Goal: Information Seeking & Learning: Check status

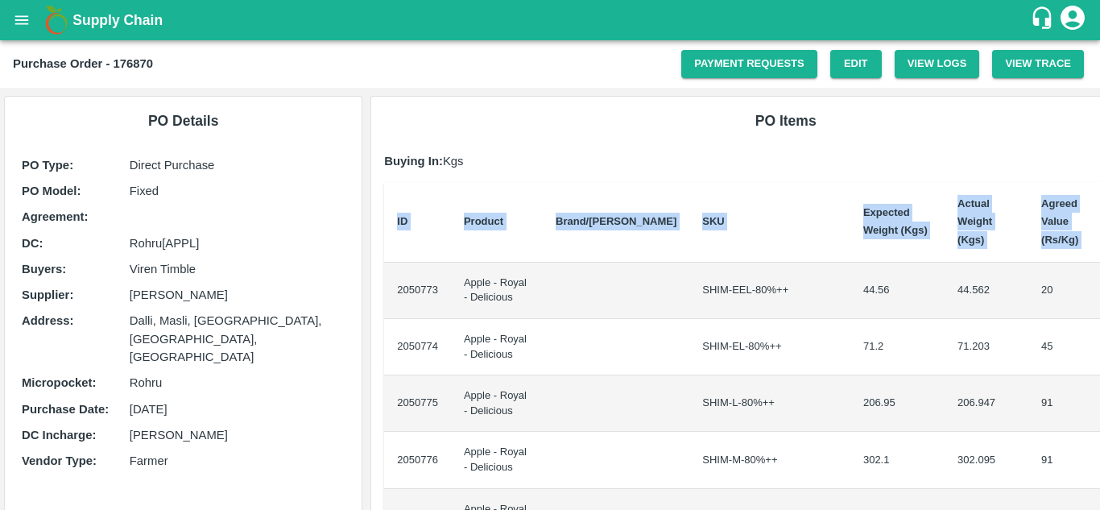
scroll to position [0, 34]
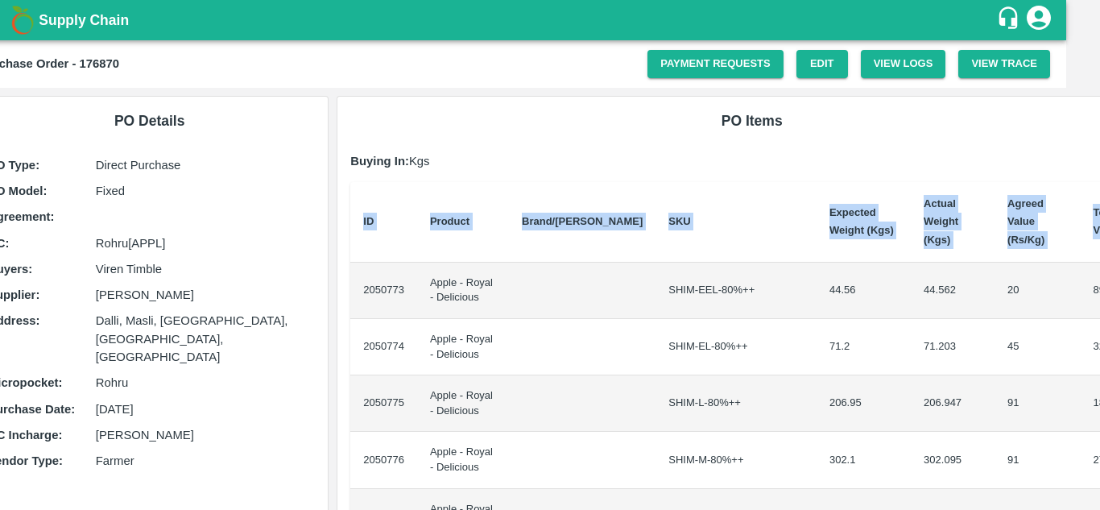
drag, startPoint x: 393, startPoint y: 273, endPoint x: 1099, endPoint y: 294, distance: 706.4
click at [1099, 294] on div "Supply Chain Purchase Order - 176870 Payment Requests Edit View Logs View Trace…" at bounding box center [550, 255] width 1100 height 510
copy thead "ID Product Brand/[PERSON_NAME] Expected Weight (Kgs) Actual Weight (Kgs) Agreed…"
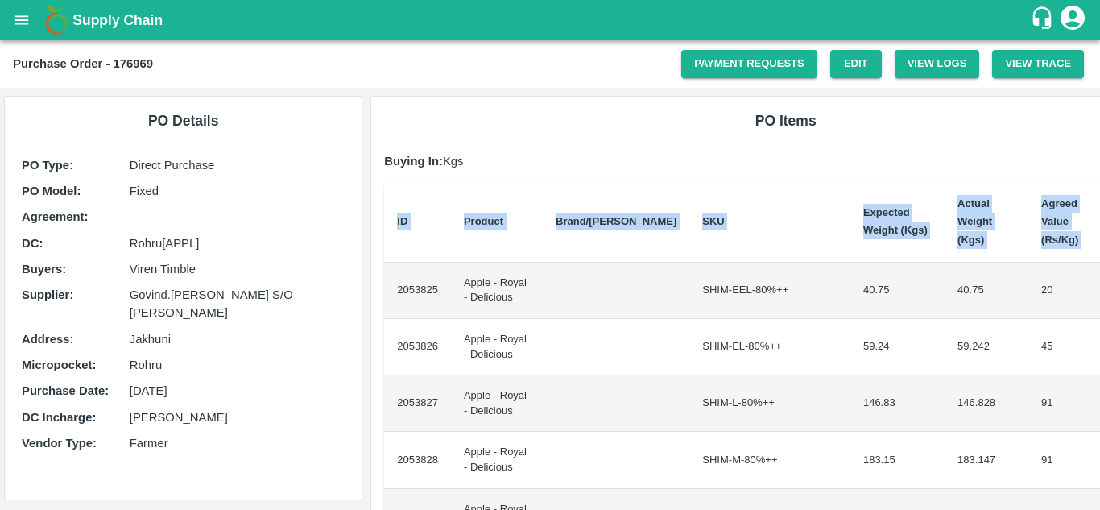
scroll to position [0, 33]
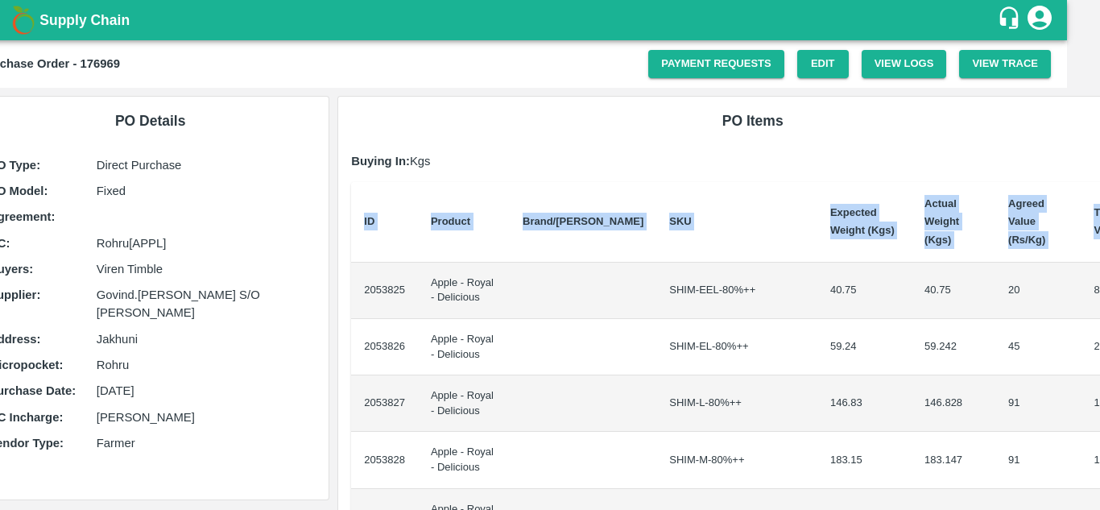
drag, startPoint x: 396, startPoint y: 269, endPoint x: 1099, endPoint y: 291, distance: 703.2
click at [1099, 291] on div "Supply Chain Purchase Order - 176969 Payment Requests Edit View Logs View Trace…" at bounding box center [550, 255] width 1100 height 510
copy thead "ID Product Brand/[PERSON_NAME] Expected Weight (Kgs) Actual Weight (Kgs) Agreed…"
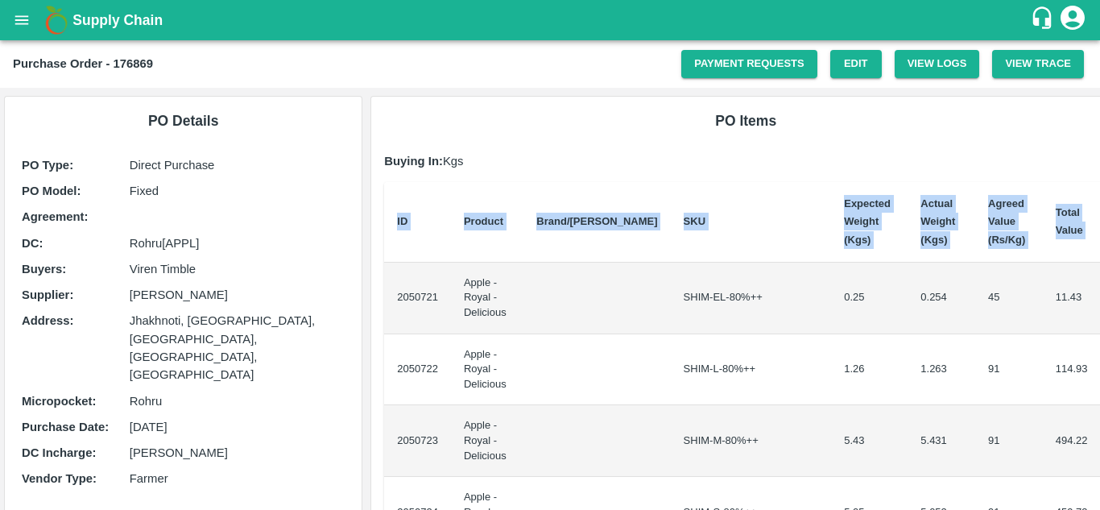
drag, startPoint x: 390, startPoint y: 289, endPoint x: 1099, endPoint y: 320, distance: 709.2
click at [1099, 320] on div "Supply Chain Purchase Order - 176869 Payment Requests Edit View Logs View Trace…" at bounding box center [550, 255] width 1100 height 510
copy thead "ID Product Brand/[PERSON_NAME] Expected Weight (Kgs) Actual Weight (Kgs) Agreed…"
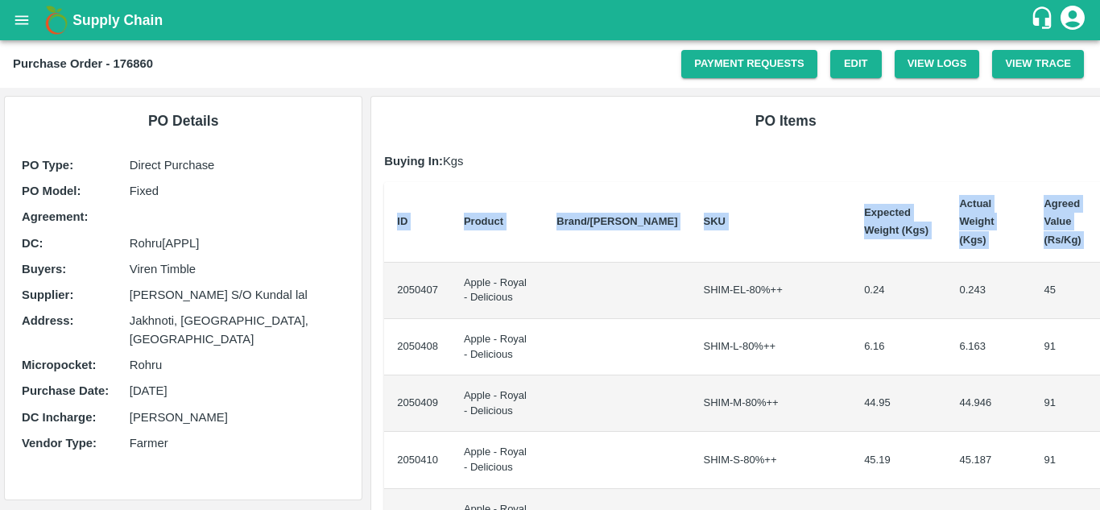
scroll to position [0, 34]
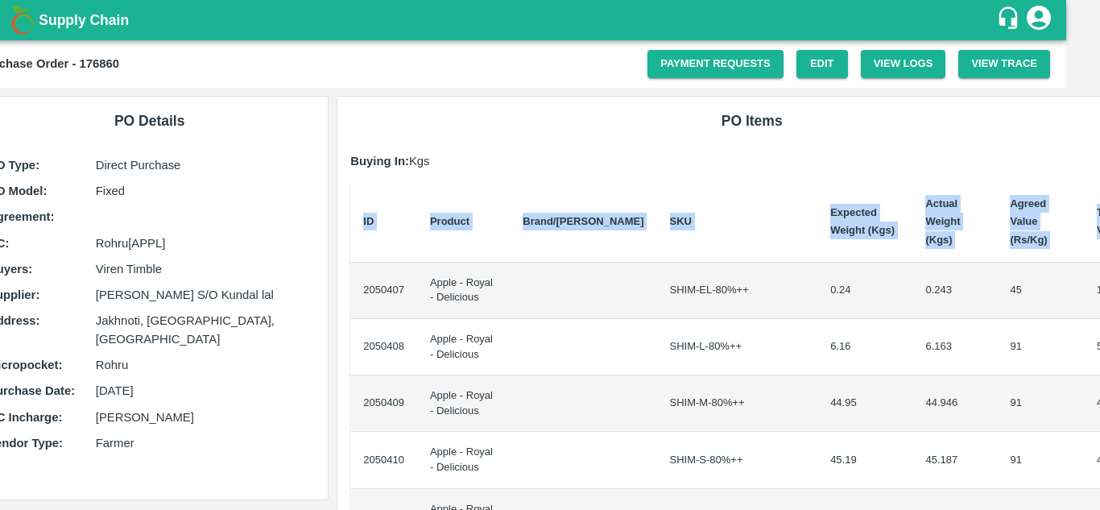
drag, startPoint x: 391, startPoint y: 275, endPoint x: 1099, endPoint y: 275, distance: 707.7
click at [1099, 275] on div "Supply Chain Purchase Order - 176860 Payment Requests Edit View Logs View Trace…" at bounding box center [550, 255] width 1100 height 510
copy thead "ID Product Brand/[PERSON_NAME] Expected Weight (Kgs) Actual Weight (Kgs) Agreed…"
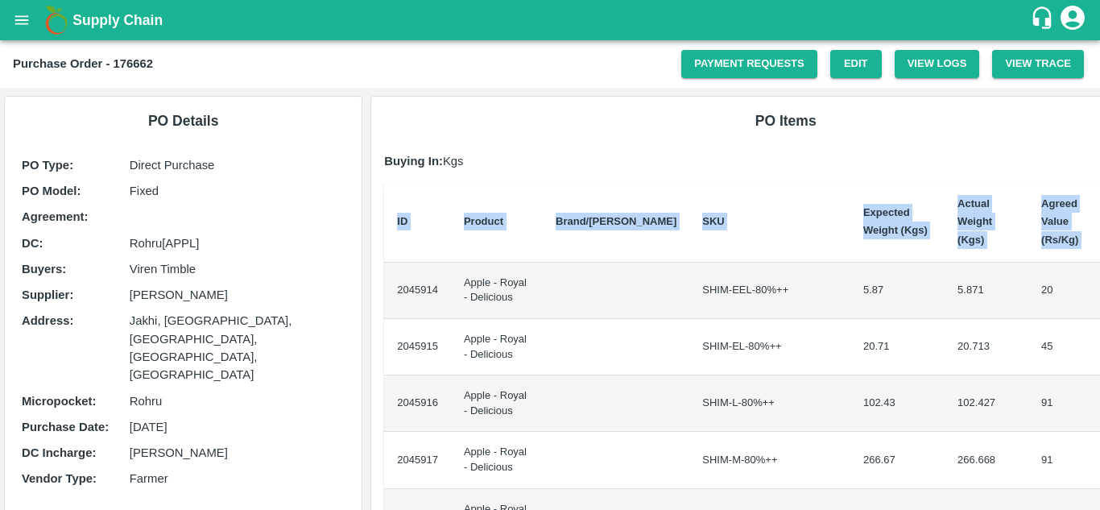
scroll to position [0, 33]
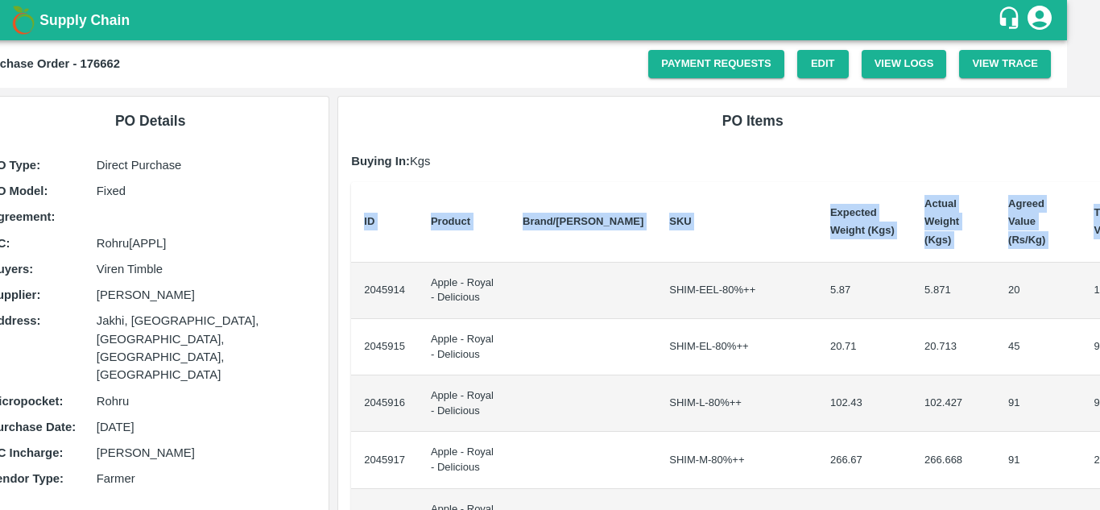
drag, startPoint x: 395, startPoint y: 273, endPoint x: 1099, endPoint y: 314, distance: 704.9
click at [1099, 314] on div "Supply Chain Purchase Order - 176662 Payment Requests Edit View Logs View Trace…" at bounding box center [550, 255] width 1100 height 510
copy thead "ID Product Brand/[PERSON_NAME] Expected Weight (Kgs) Actual Weight (Kgs) Agreed…"
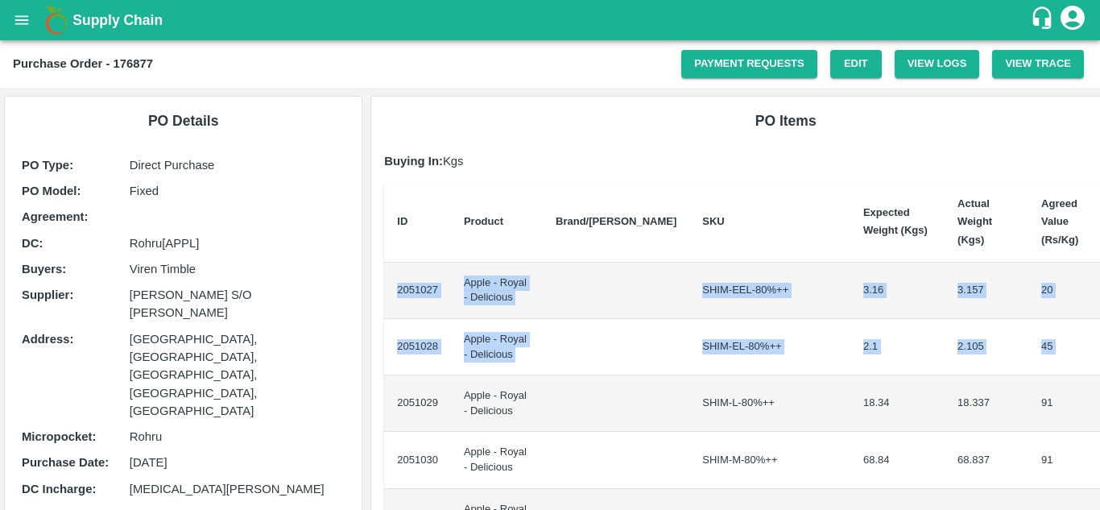
scroll to position [0, 34]
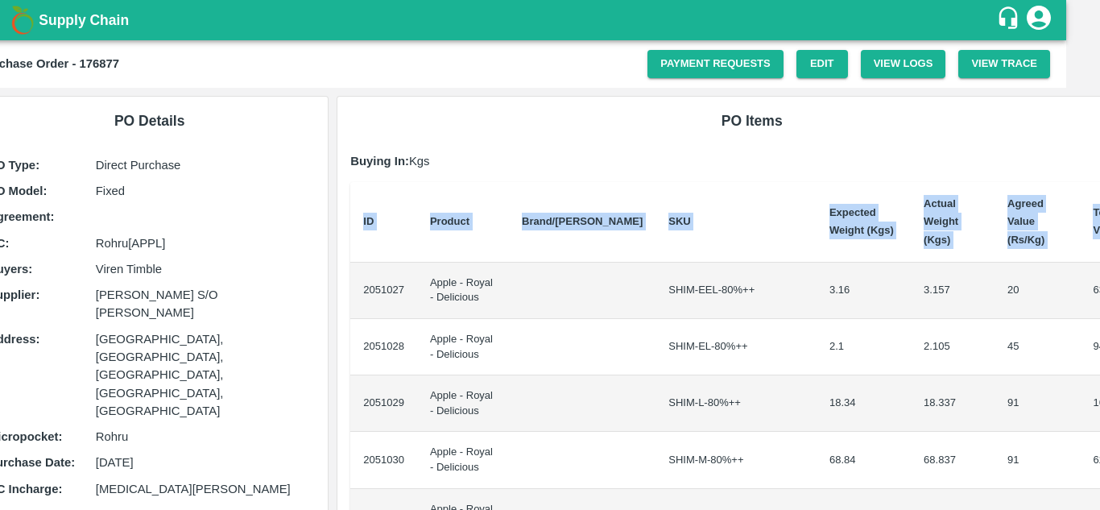
drag, startPoint x: 393, startPoint y: 273, endPoint x: 1099, endPoint y: 312, distance: 707.2
click at [1099, 312] on div "Supply Chain Purchase Order - 176877 Payment Requests Edit View Logs View Trace…" at bounding box center [550, 255] width 1100 height 510
copy thead "ID Product Brand/[PERSON_NAME] Expected Weight (Kgs) Actual Weight (Kgs) Agreed…"
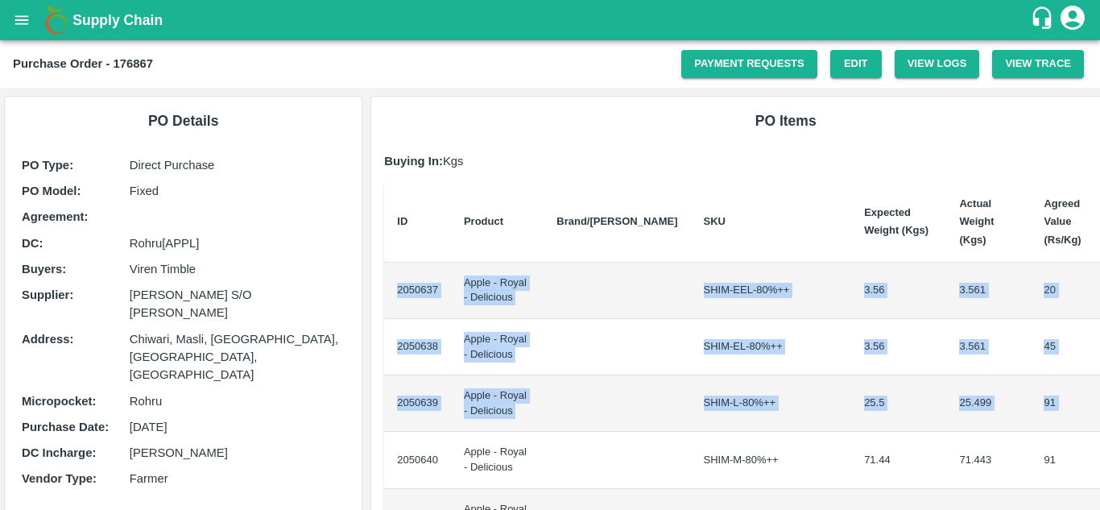
scroll to position [0, 33]
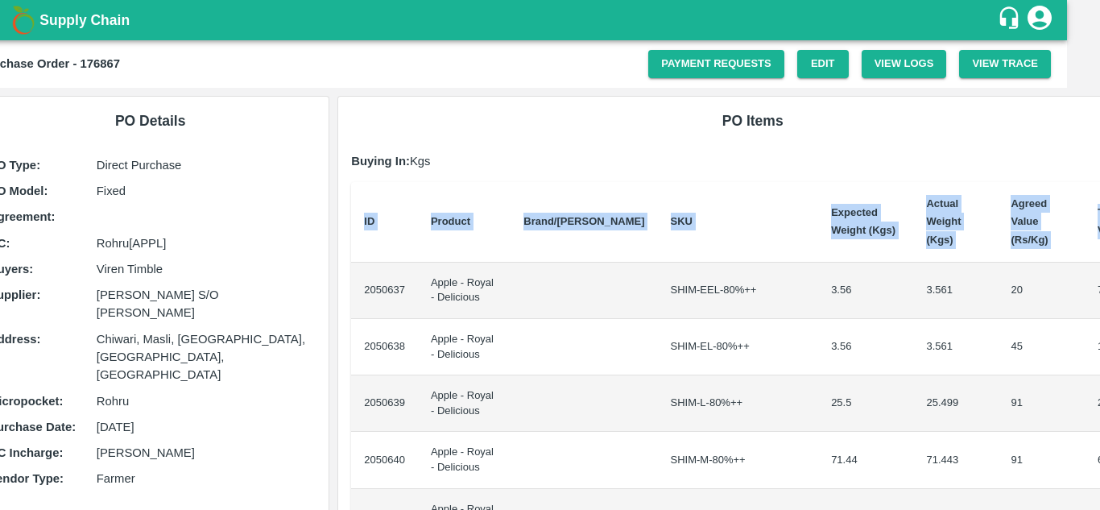
drag, startPoint x: 395, startPoint y: 271, endPoint x: 1099, endPoint y: 382, distance: 712.3
click at [1099, 382] on div "Supply Chain Purchase Order - 176867 Payment Requests Edit View Logs View Trace…" at bounding box center [550, 255] width 1100 height 510
copy thead "ID Product Brand/[PERSON_NAME] Expected Weight (Kgs) Actual Weight (Kgs) Agreed…"
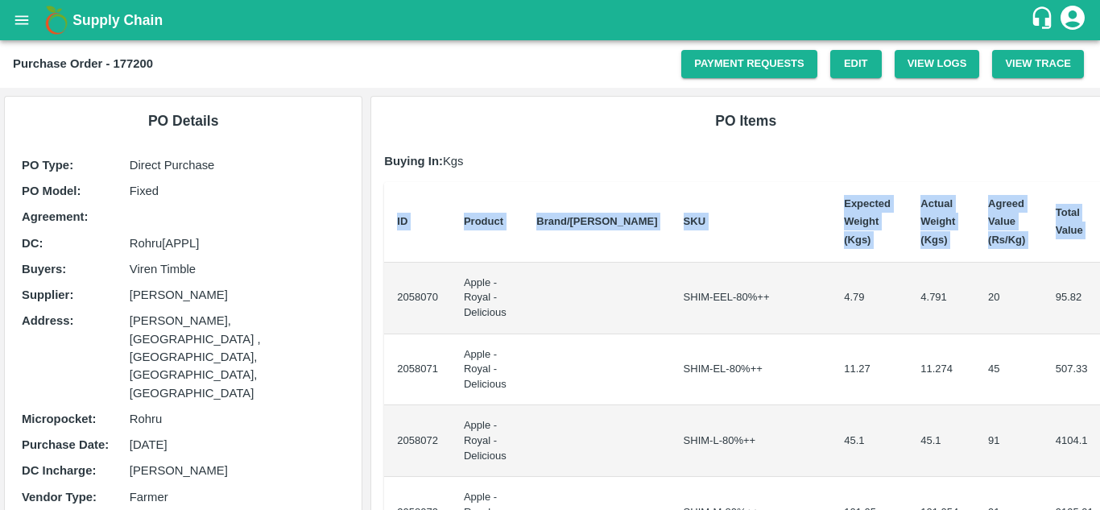
drag, startPoint x: 394, startPoint y: 291, endPoint x: 1099, endPoint y: 282, distance: 705.4
click at [1099, 282] on div "Supply Chain Purchase Order - 177200 Payment Requests Edit View Logs View Trace…" at bounding box center [550, 255] width 1100 height 510
copy thead "ID Product Brand/[PERSON_NAME] Expected Weight (Kgs) Actual Weight (Kgs) Agreed…"
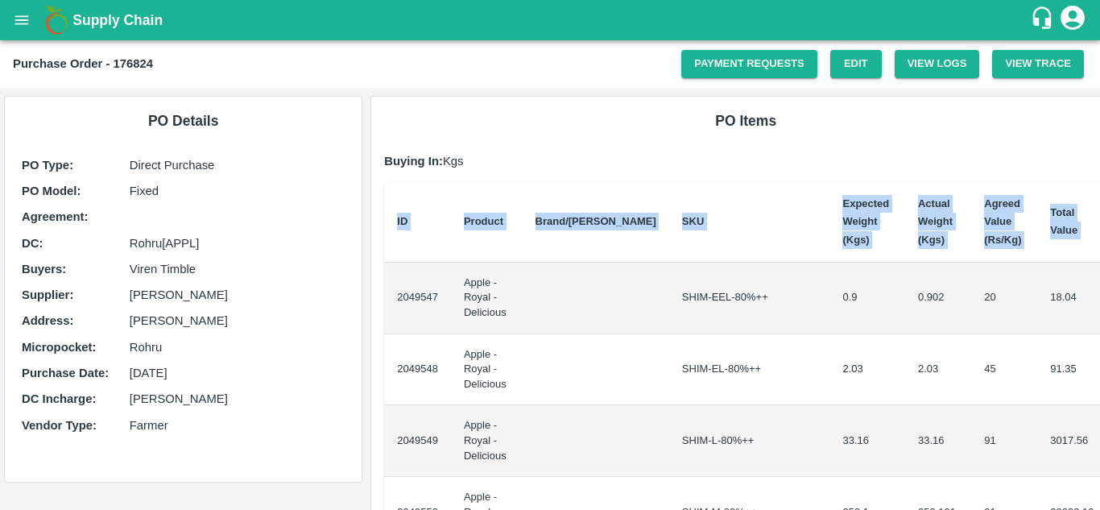
drag, startPoint x: 399, startPoint y: 287, endPoint x: 1099, endPoint y: 298, distance: 700.6
click at [1099, 298] on div "Supply Chain Purchase Order - 176824 Payment Requests Edit View Logs View Trace…" at bounding box center [550, 255] width 1100 height 510
copy thead "ID Product Brand/[PERSON_NAME] Expected Weight (Kgs) Actual Weight (Kgs) Agreed…"
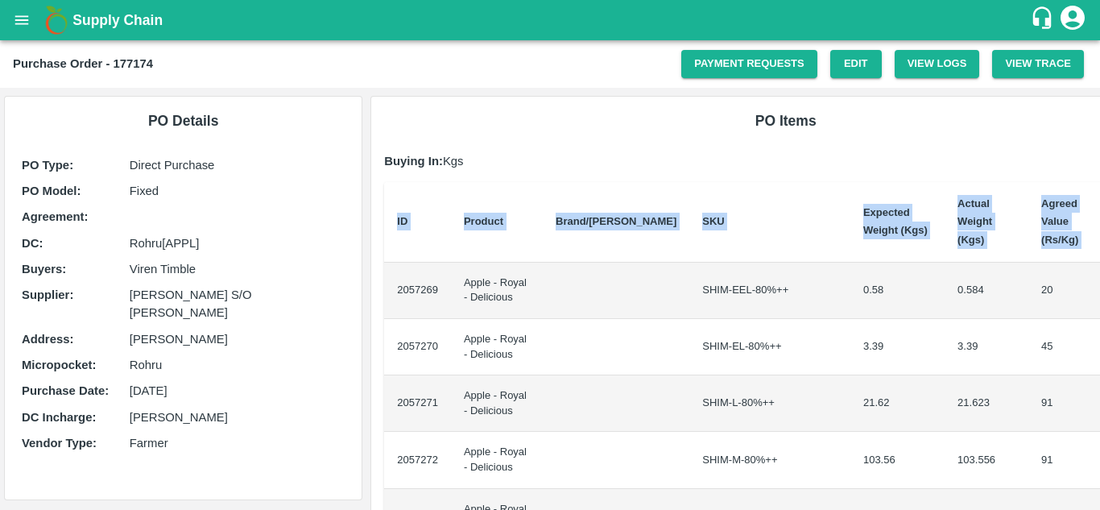
scroll to position [0, 34]
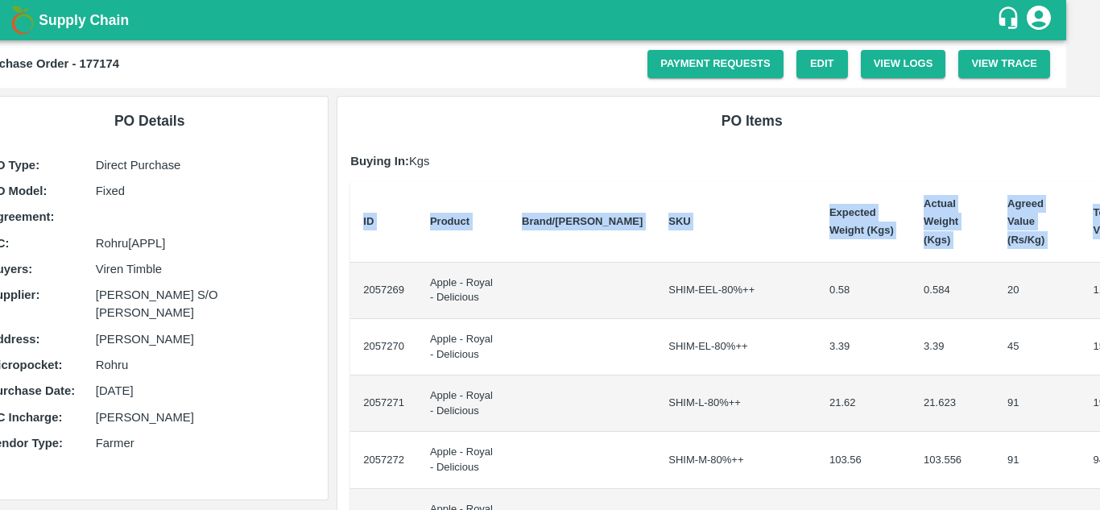
drag, startPoint x: 392, startPoint y: 274, endPoint x: 1099, endPoint y: 281, distance: 706.9
click at [1099, 281] on div "Supply Chain Purchase Order - 177174 Payment Requests Edit View Logs View Trace…" at bounding box center [550, 255] width 1100 height 510
copy thead "ID Product Brand/[PERSON_NAME] Expected Weight (Kgs) Actual Weight (Kgs) Agreed…"
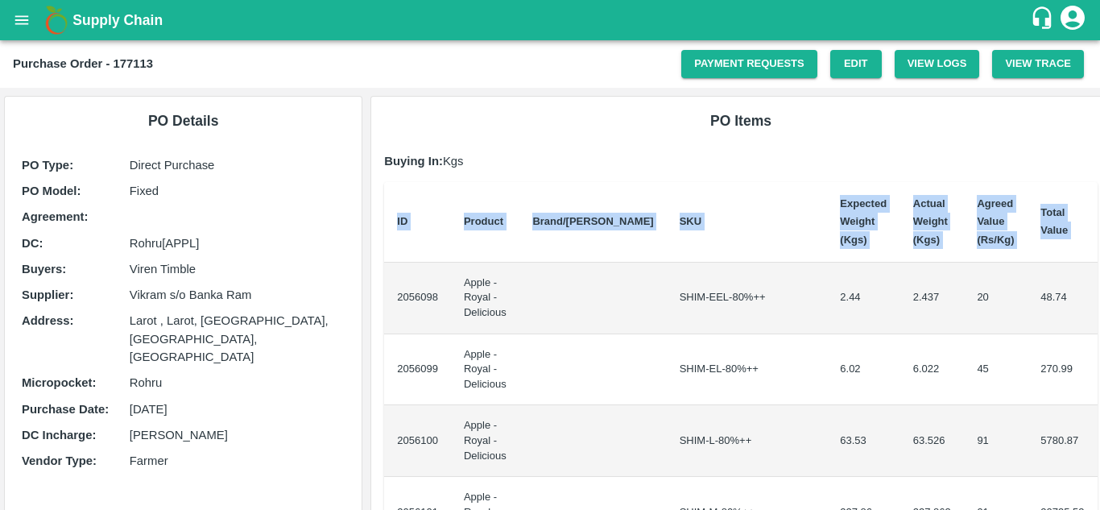
drag, startPoint x: 395, startPoint y: 285, endPoint x: 1099, endPoint y: 305, distance: 704.8
click at [1099, 305] on div "Supply Chain Purchase Order - 177113 Payment Requests Edit View Logs View Trace…" at bounding box center [550, 255] width 1100 height 510
copy thead "ID Product Brand/[PERSON_NAME] Expected Weight (Kgs) Actual Weight (Kgs) Agreed…"
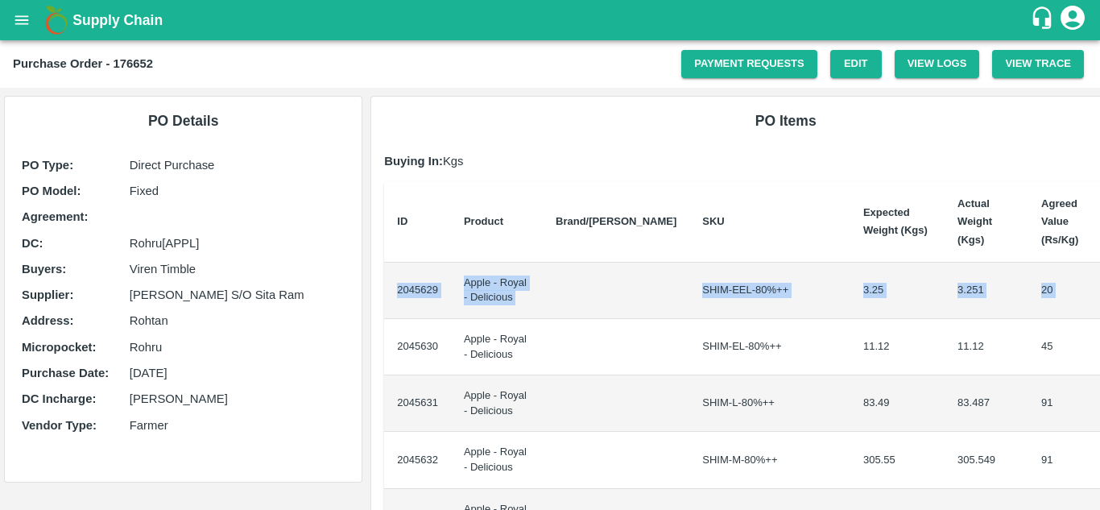
scroll to position [0, 34]
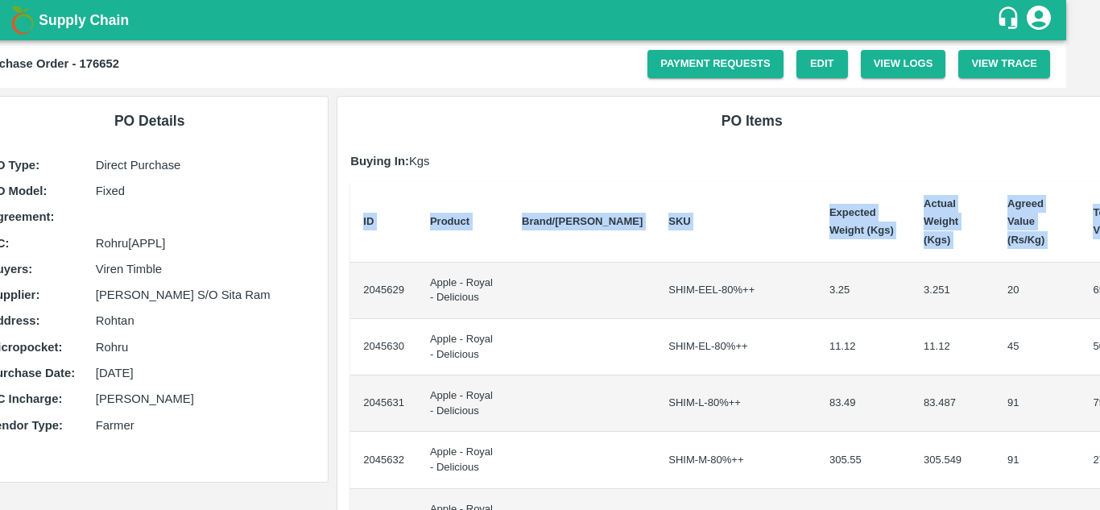
drag, startPoint x: 394, startPoint y: 273, endPoint x: 1099, endPoint y: 290, distance: 705.5
click at [1099, 290] on div "Supply Chain Purchase Order - 176652 Payment Requests Edit View Logs View Trace…" at bounding box center [550, 255] width 1100 height 510
copy thead "ID Product Brand/[PERSON_NAME] Expected Weight (Kgs) Actual Weight (Kgs) Agreed…"
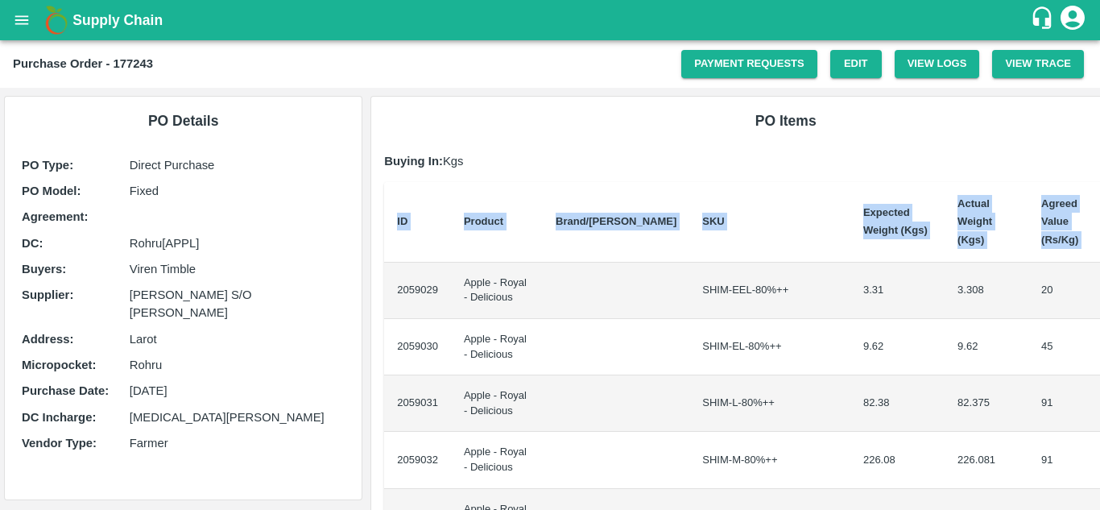
scroll to position [0, 34]
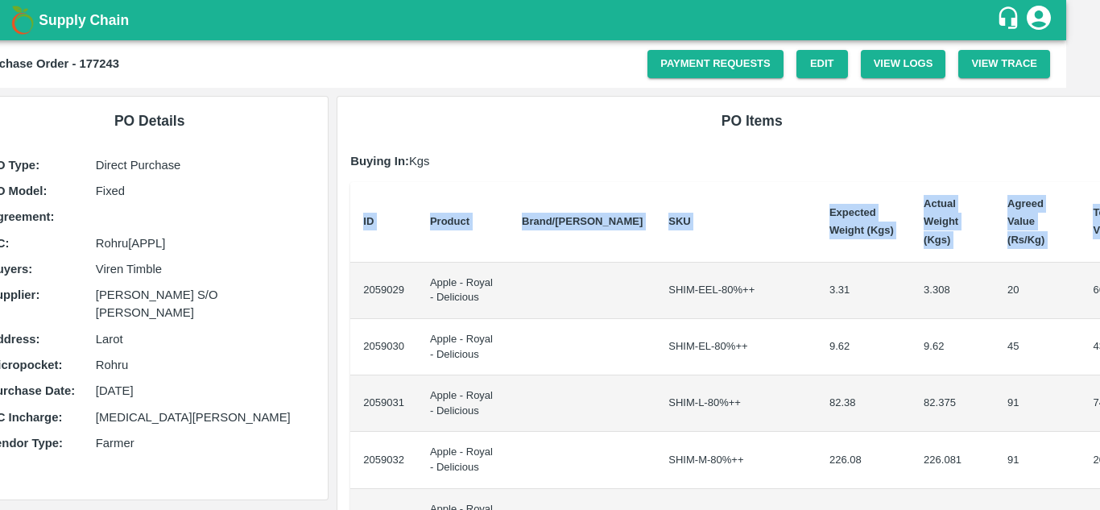
drag, startPoint x: 395, startPoint y: 273, endPoint x: 1099, endPoint y: 374, distance: 711.8
click at [1099, 374] on div "Supply Chain Purchase Order - 177243 Payment Requests Edit View Logs View Trace…" at bounding box center [550, 255] width 1100 height 510
copy thead "ID Product Brand/[PERSON_NAME] Expected Weight (Kgs) Actual Weight (Kgs) Agreed…"
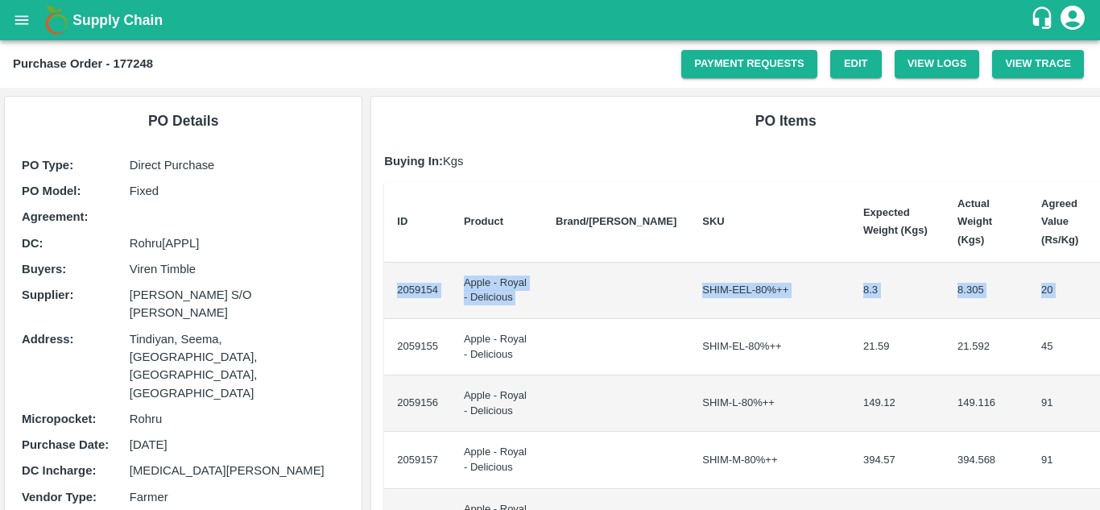
scroll to position [0, 34]
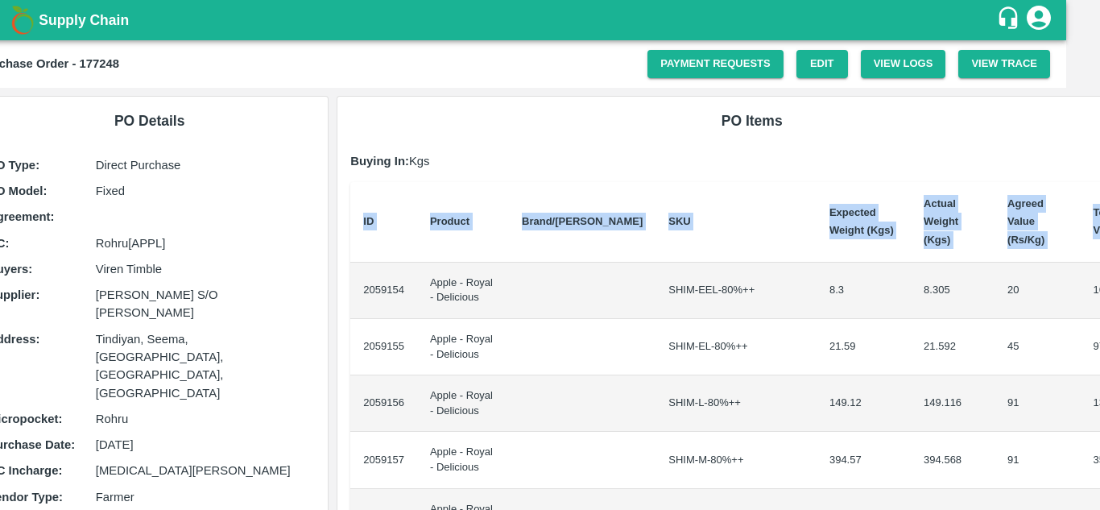
drag, startPoint x: 390, startPoint y: 272, endPoint x: 1099, endPoint y: 279, distance: 708.5
click at [1099, 279] on div "Supply Chain Purchase Order - 177248 Payment Requests Edit View Logs View Trace…" at bounding box center [550, 255] width 1100 height 510
copy thead "ID Product Brand/[PERSON_NAME] Expected Weight (Kgs) Actual Weight (Kgs) Agreed…"
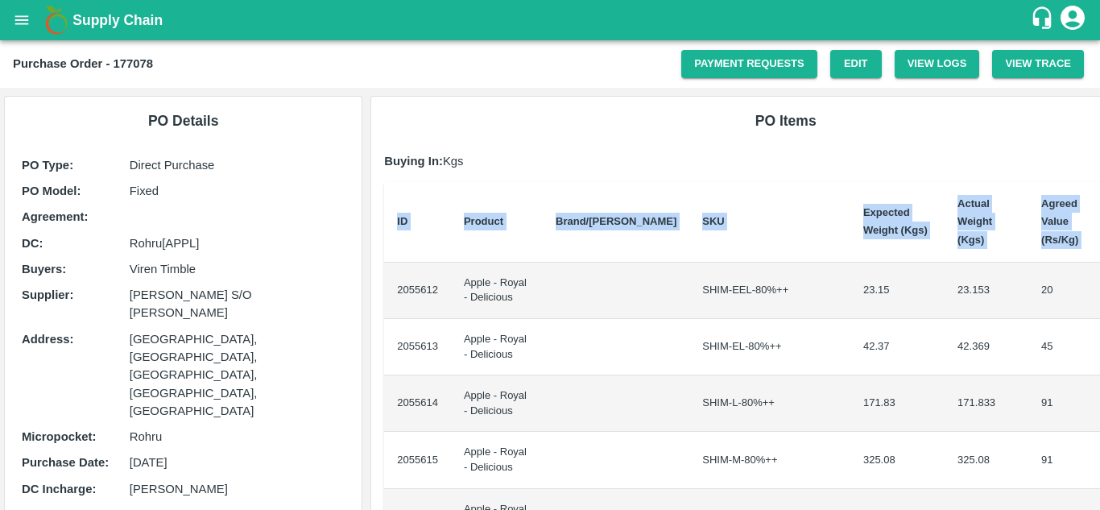
scroll to position [0, 34]
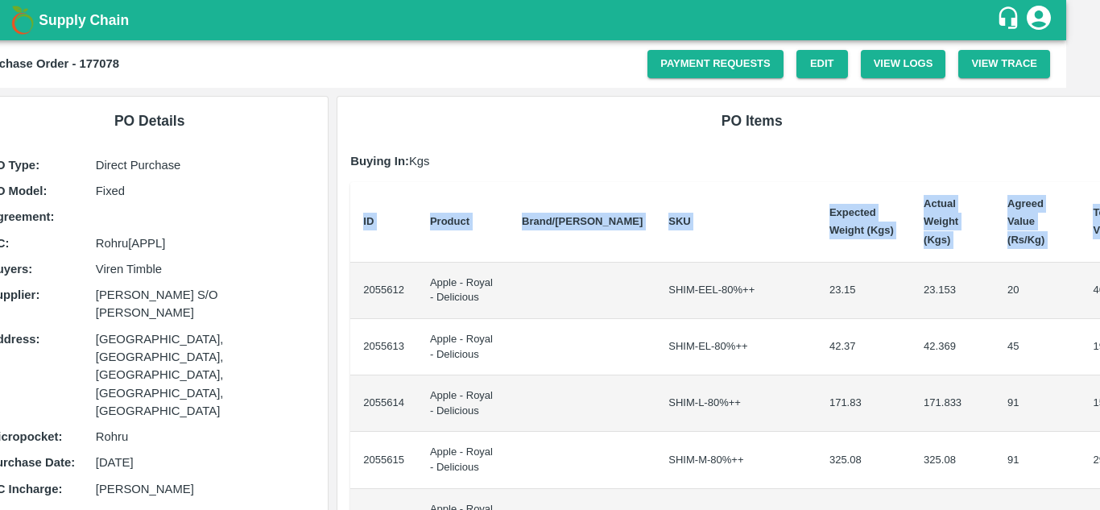
drag, startPoint x: 394, startPoint y: 275, endPoint x: 1099, endPoint y: 358, distance: 710.2
click at [1099, 358] on div "Supply Chain Purchase Order - 177078 Payment Requests Edit View Logs View Trace…" at bounding box center [550, 255] width 1100 height 510
copy thead "ID Product Brand/[PERSON_NAME] Expected Weight (Kgs) Actual Weight (Kgs) Agreed…"
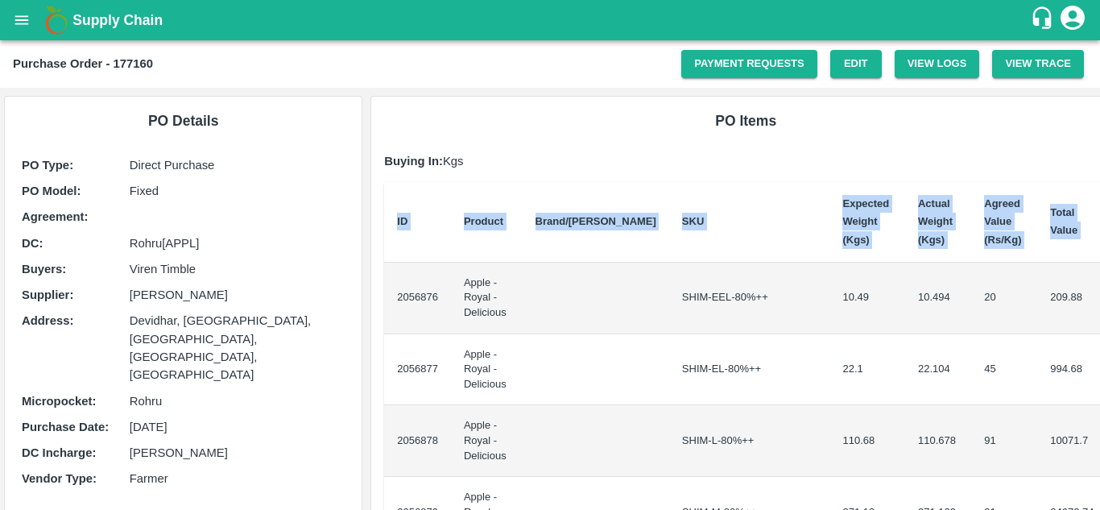
drag, startPoint x: 394, startPoint y: 295, endPoint x: 1099, endPoint y: 314, distance: 705.6
click at [1099, 314] on div "Supply Chain Purchase Order - 177160 Payment Requests Edit View Logs View Trace…" at bounding box center [550, 255] width 1100 height 510
copy thead "ID Product Brand/[PERSON_NAME] Expected Weight (Kgs) Actual Weight (Kgs) Agreed…"
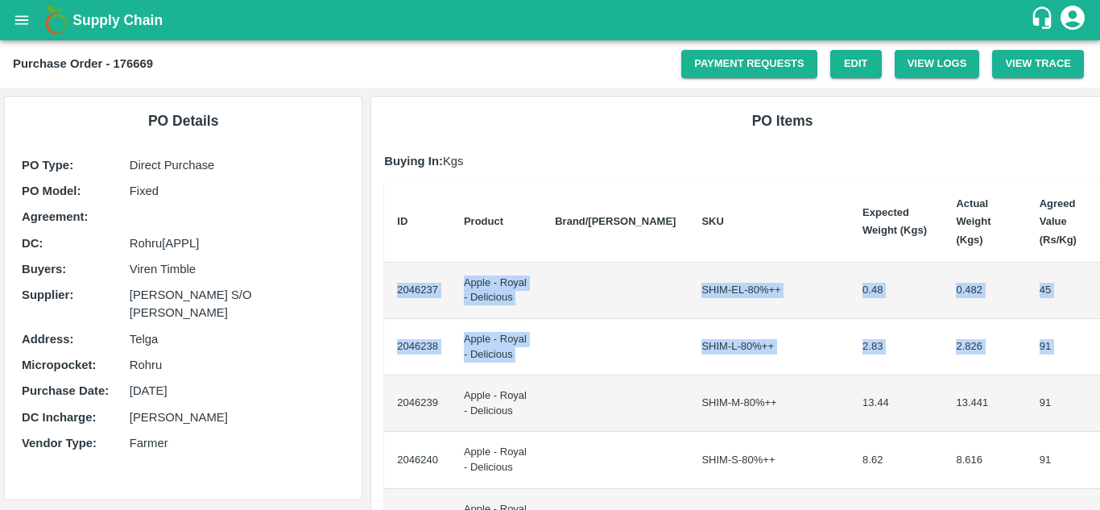
scroll to position [0, 27]
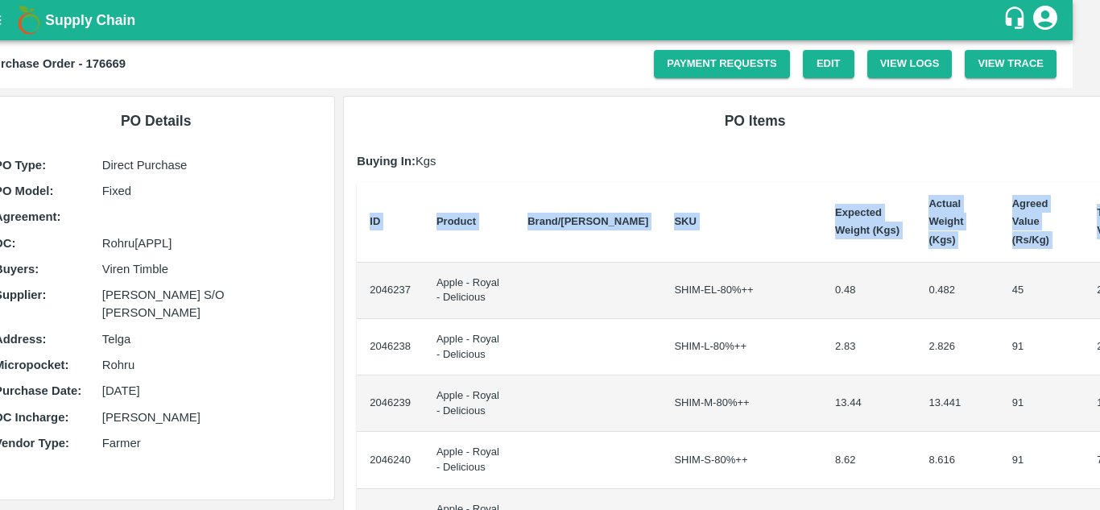
drag, startPoint x: 390, startPoint y: 273, endPoint x: 1099, endPoint y: 300, distance: 709.0
click at [1099, 300] on div "Supply Chain Purchase Order - 176669 Payment Requests Edit View Logs View Trace…" at bounding box center [550, 255] width 1100 height 510
copy thead "ID Product Brand/[PERSON_NAME] Expected Weight (Kgs) Actual Weight (Kgs) Agreed…"
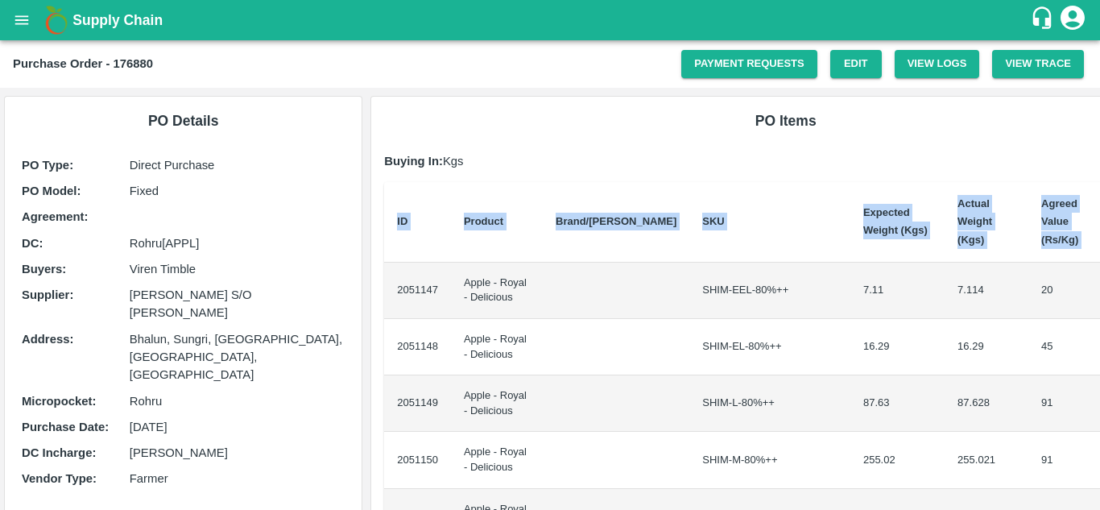
scroll to position [0, 34]
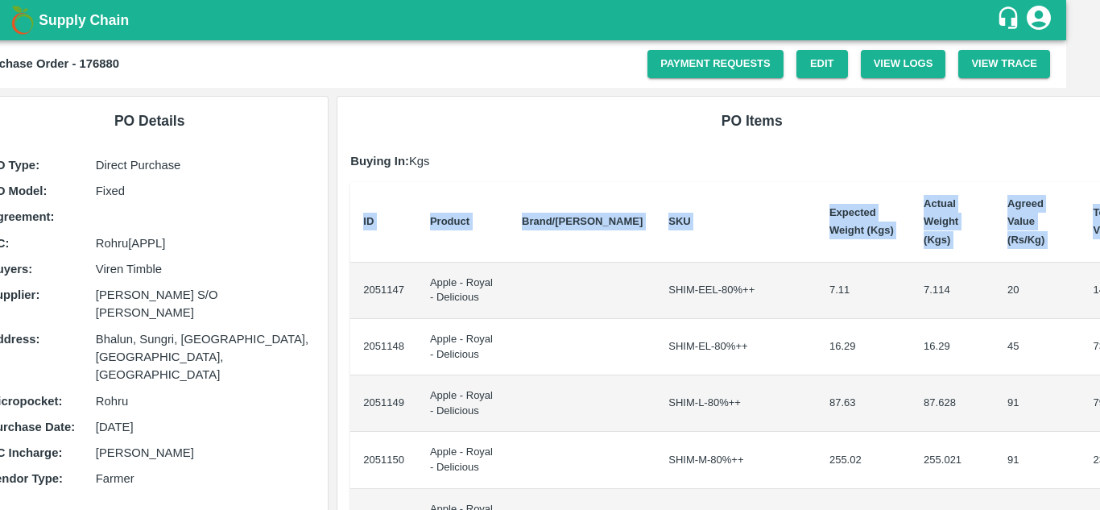
drag, startPoint x: 395, startPoint y: 275, endPoint x: 1099, endPoint y: 278, distance: 704.5
click at [1099, 278] on div "Supply Chain Purchase Order - 176880 Payment Requests Edit View Logs View Trace…" at bounding box center [550, 255] width 1100 height 510
copy thead "ID Product Brand/[PERSON_NAME] Expected Weight (Kgs) Actual Weight (Kgs) Agreed…"
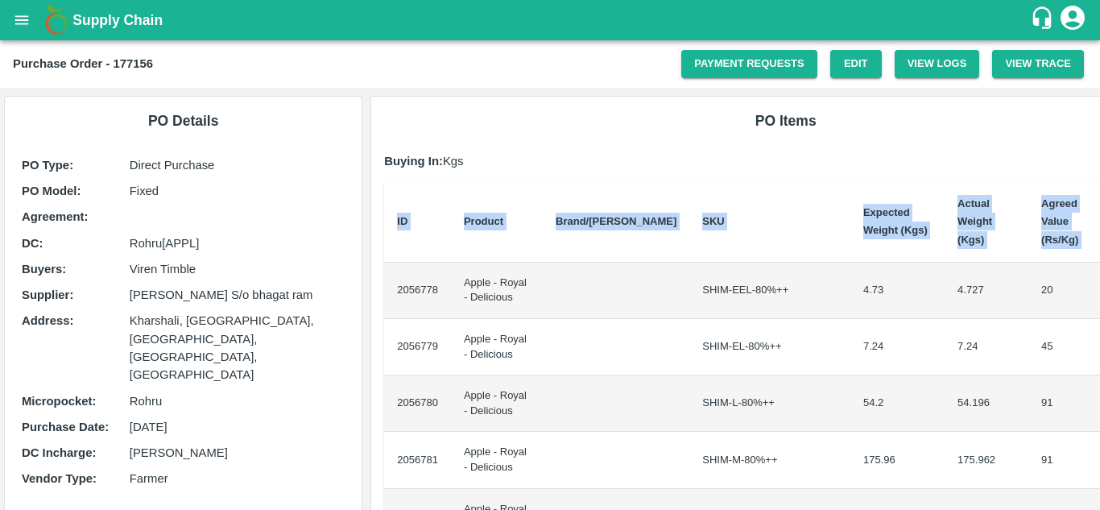
scroll to position [0, 34]
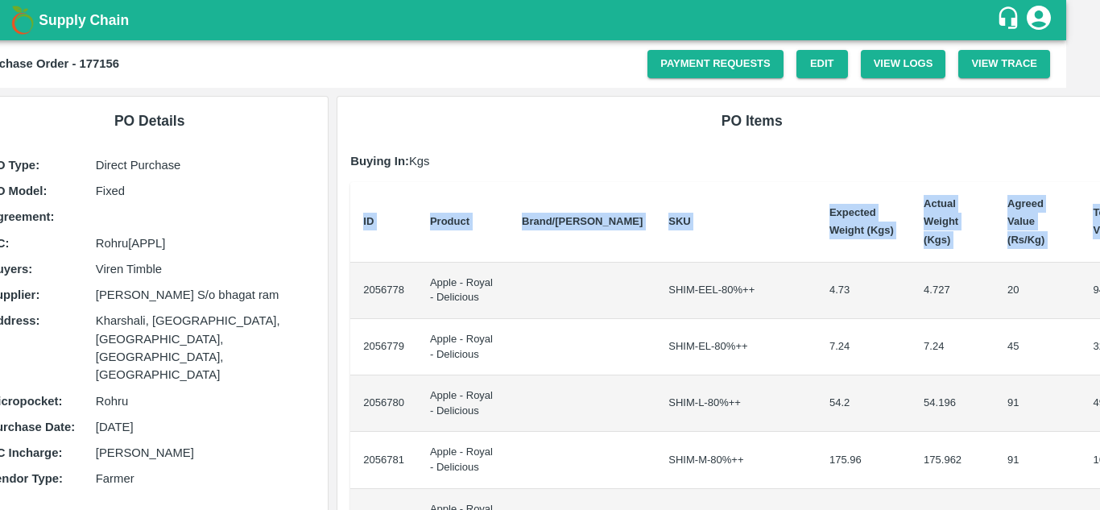
drag, startPoint x: 395, startPoint y: 275, endPoint x: 1098, endPoint y: 276, distance: 702.9
click at [1098, 276] on div "Supply Chain Purchase Order - 177156 Payment Requests Edit View Logs View Trace…" at bounding box center [550, 255] width 1100 height 510
copy thead "ID Product Brand/[PERSON_NAME] Expected Weight (Kgs) Actual Weight (Kgs) Agreed…"
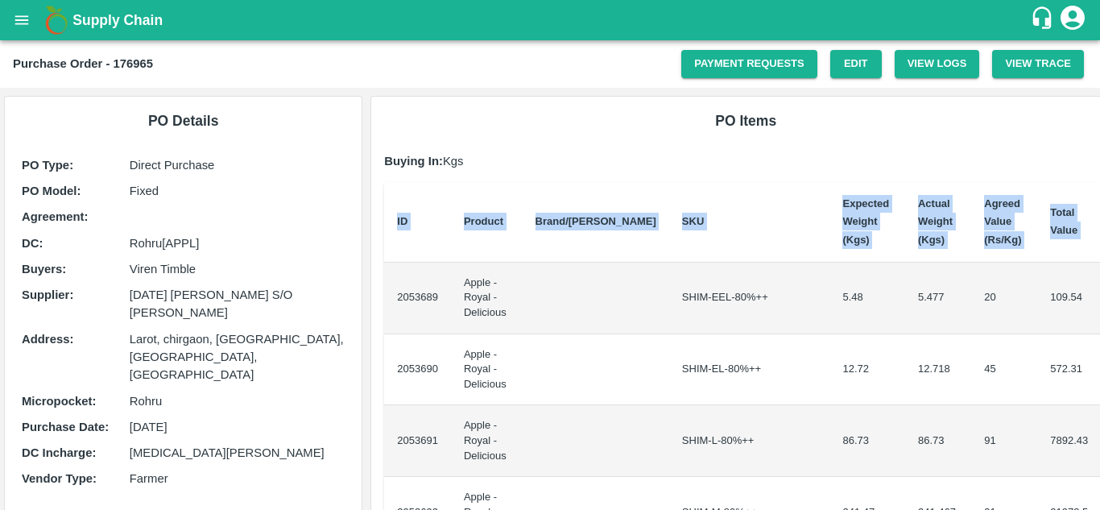
drag, startPoint x: 391, startPoint y: 288, endPoint x: 1099, endPoint y: 298, distance: 707.8
click at [1099, 298] on div "Supply Chain Purchase Order - 176965 Payment Requests Edit View Logs View Trace…" at bounding box center [550, 255] width 1100 height 510
copy thead "ID Product Brand/[PERSON_NAME] Expected Weight (Kgs) Actual Weight (Kgs) Agreed…"
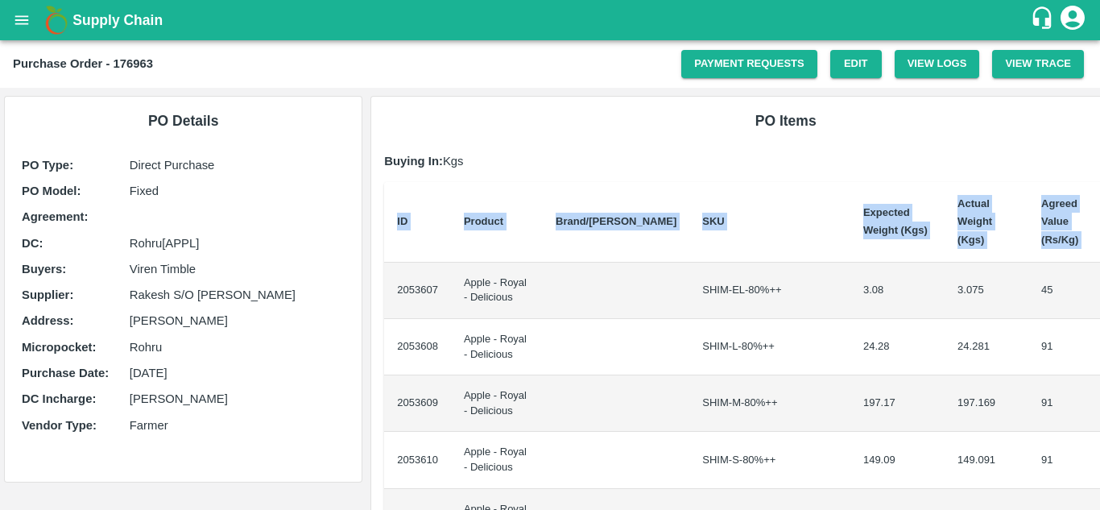
scroll to position [0, 34]
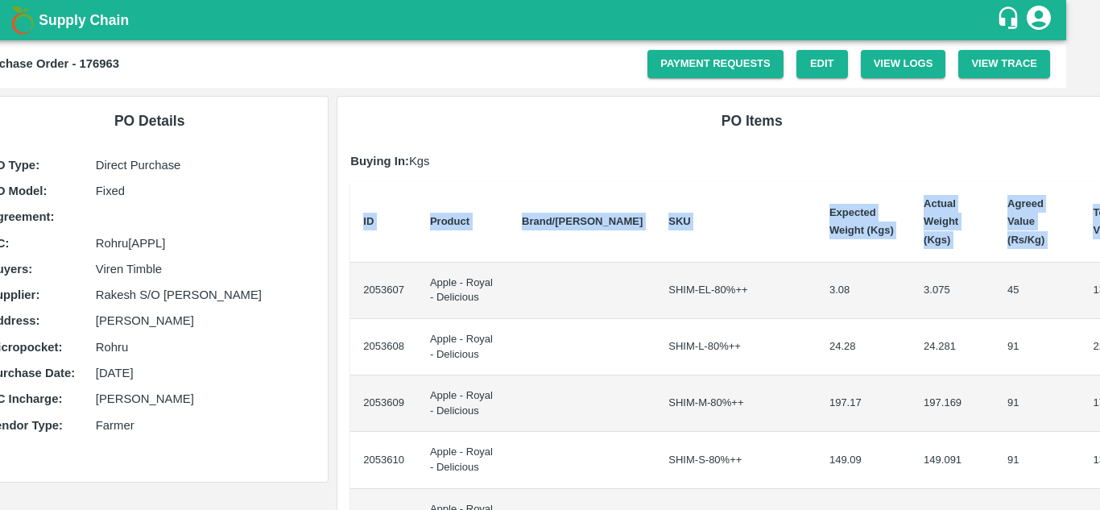
drag, startPoint x: 395, startPoint y: 279, endPoint x: 1099, endPoint y: 266, distance: 704.6
click at [1099, 266] on div "Supply Chain Purchase Order - 176963 Payment Requests Edit View Logs View Trace…" at bounding box center [550, 255] width 1100 height 510
copy thead "ID Product Brand/[PERSON_NAME] Expected Weight (Kgs) Actual Weight (Kgs) Agreed…"
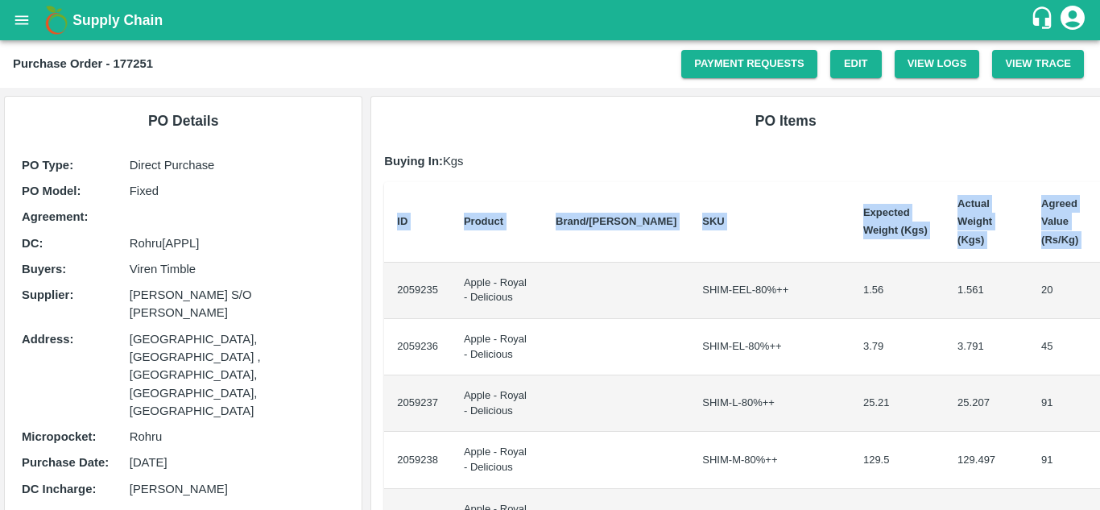
scroll to position [0, 34]
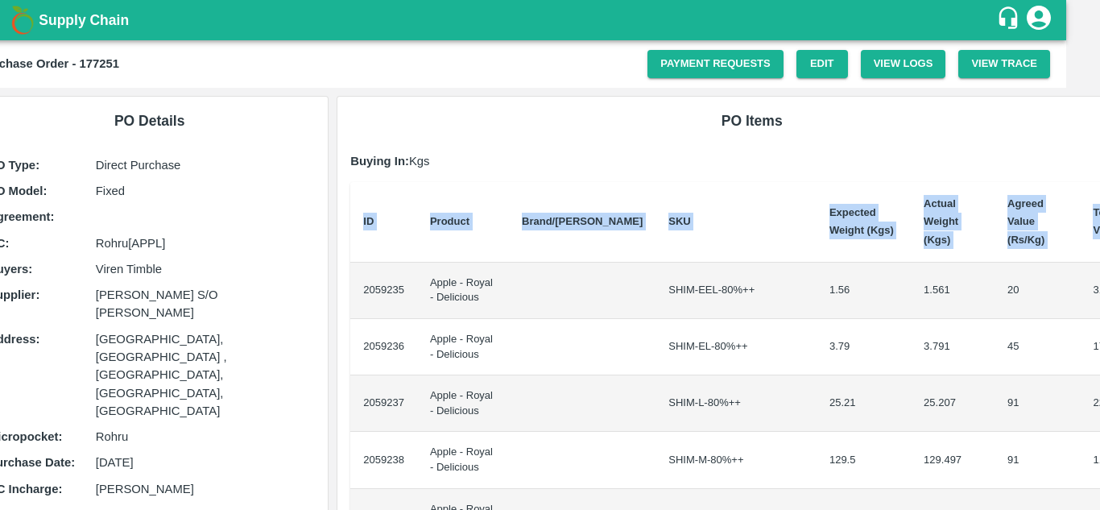
drag, startPoint x: 395, startPoint y: 275, endPoint x: 1099, endPoint y: 282, distance: 704.5
click at [1099, 282] on div "Supply Chain Purchase Order - 177251 Payment Requests Edit View Logs View Trace…" at bounding box center [550, 255] width 1100 height 510
copy thead "ID Product Brand/[PERSON_NAME] Expected Weight (Kgs) Actual Weight (Kgs) Agreed…"
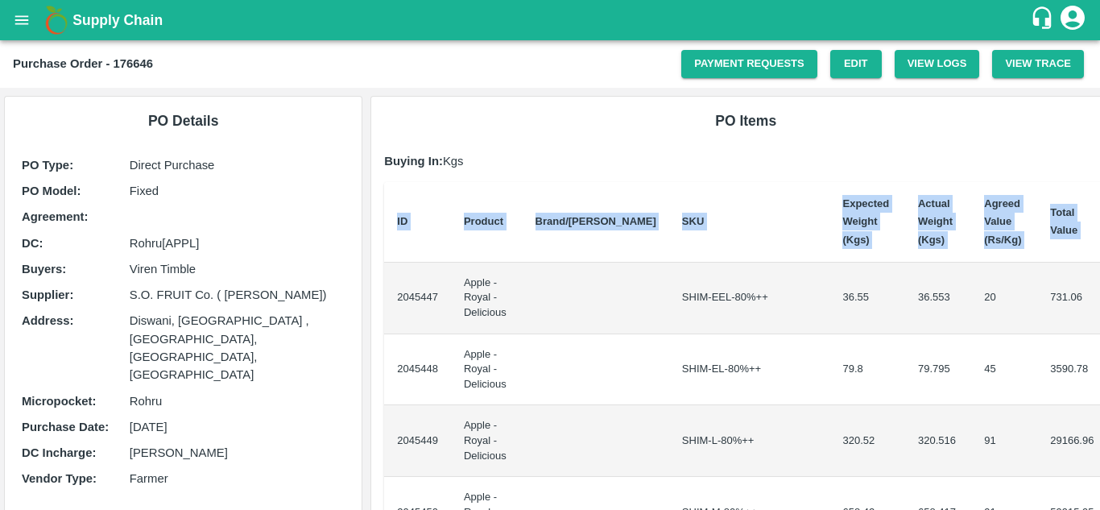
drag, startPoint x: 385, startPoint y: 293, endPoint x: 1097, endPoint y: 352, distance: 714.2
click at [1097, 352] on div "Supply Chain Purchase Order - 176646 Payment Requests Edit View Logs View Trace…" at bounding box center [550, 255] width 1100 height 510
copy thead "ID Product Brand/[PERSON_NAME] Expected Weight (Kgs) Actual Weight (Kgs) Agreed…"
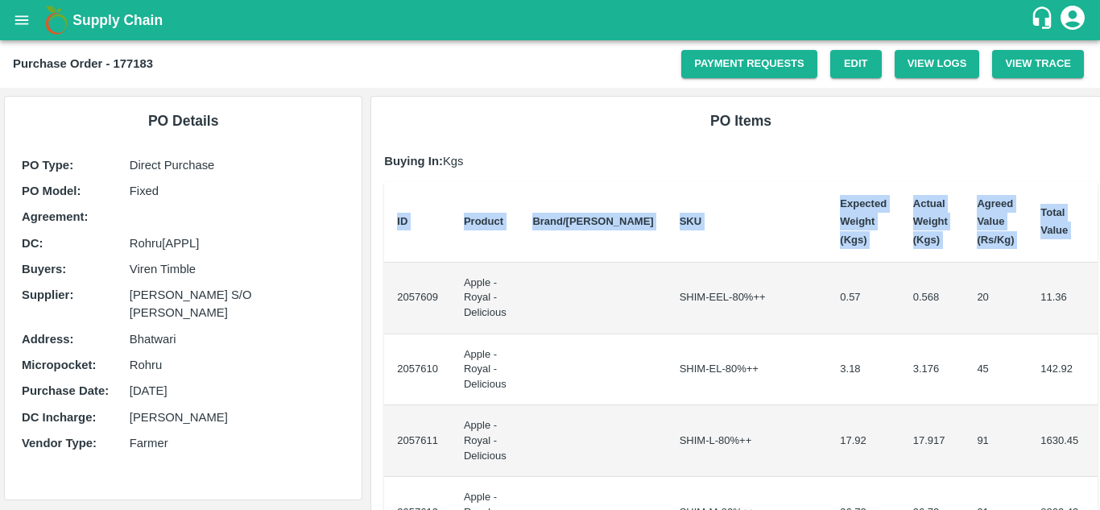
drag, startPoint x: 394, startPoint y: 288, endPoint x: 1099, endPoint y: 345, distance: 707.5
click at [1099, 345] on div "Supply Chain Purchase Order - 177183 Payment Requests Edit View Logs View Trace…" at bounding box center [550, 255] width 1100 height 510
copy thead "ID Product Brand/[PERSON_NAME] Expected Weight (Kgs) Actual Weight (Kgs) Agreed…"
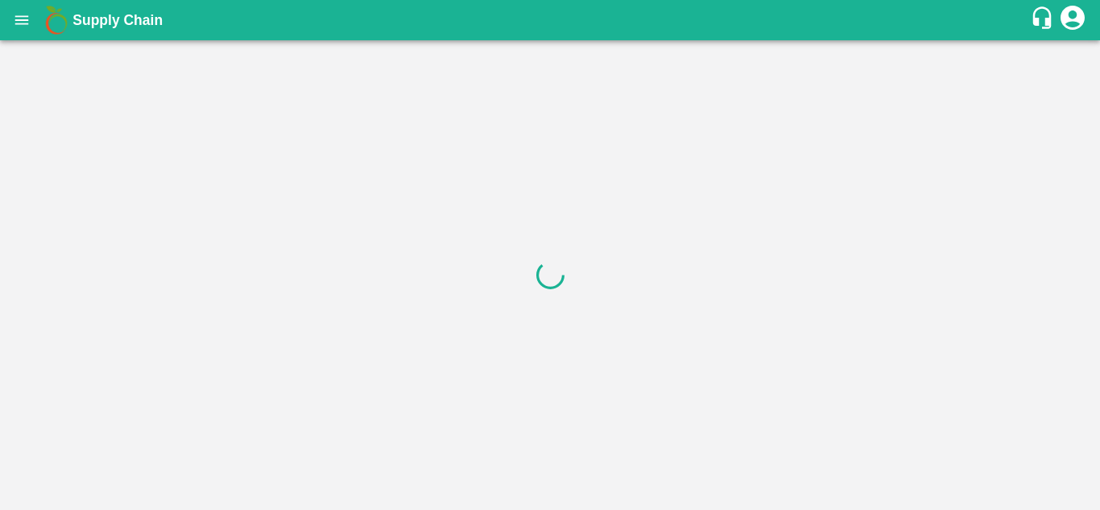
click at [839, 270] on div at bounding box center [550, 274] width 1100 height 469
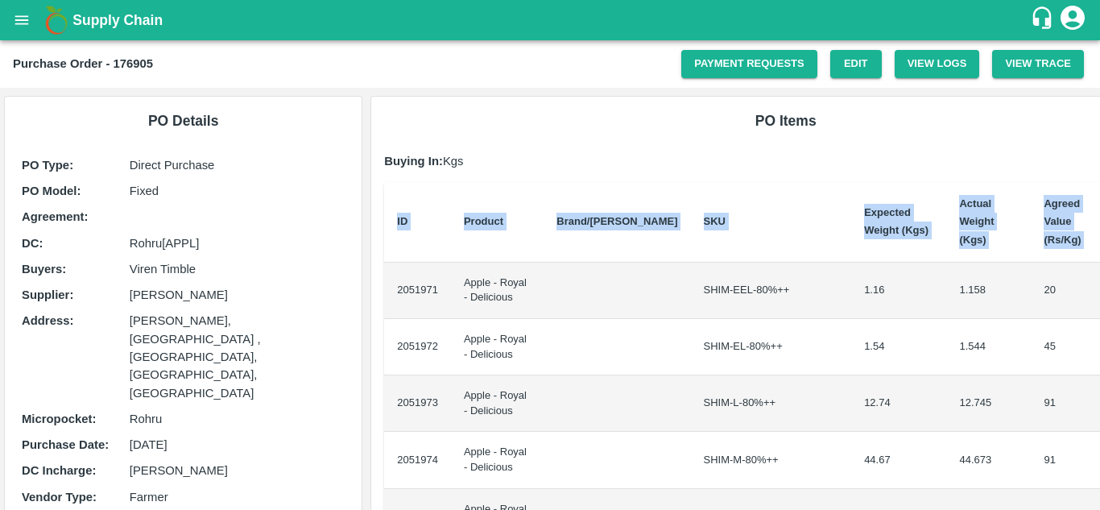
scroll to position [0, 34]
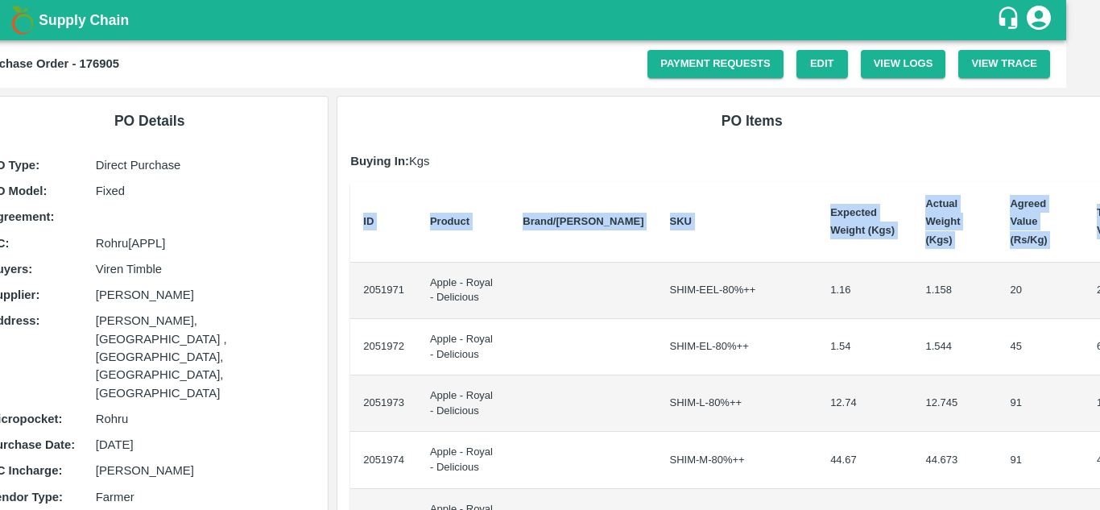
drag, startPoint x: 395, startPoint y: 272, endPoint x: 1099, endPoint y: 366, distance: 710.7
click at [1099, 366] on div "Supply Chain Purchase Order - 176905 Payment Requests Edit View Logs View Trace…" at bounding box center [550, 255] width 1100 height 510
copy thead "ID Product Brand/[PERSON_NAME] Expected Weight (Kgs) Actual Weight (Kgs) Agreed…"
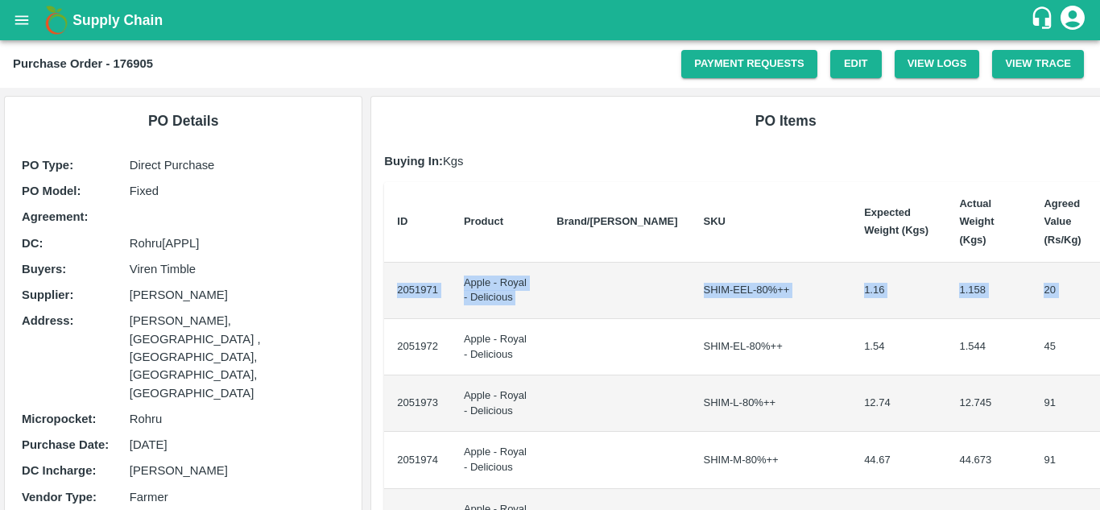
scroll to position [0, 34]
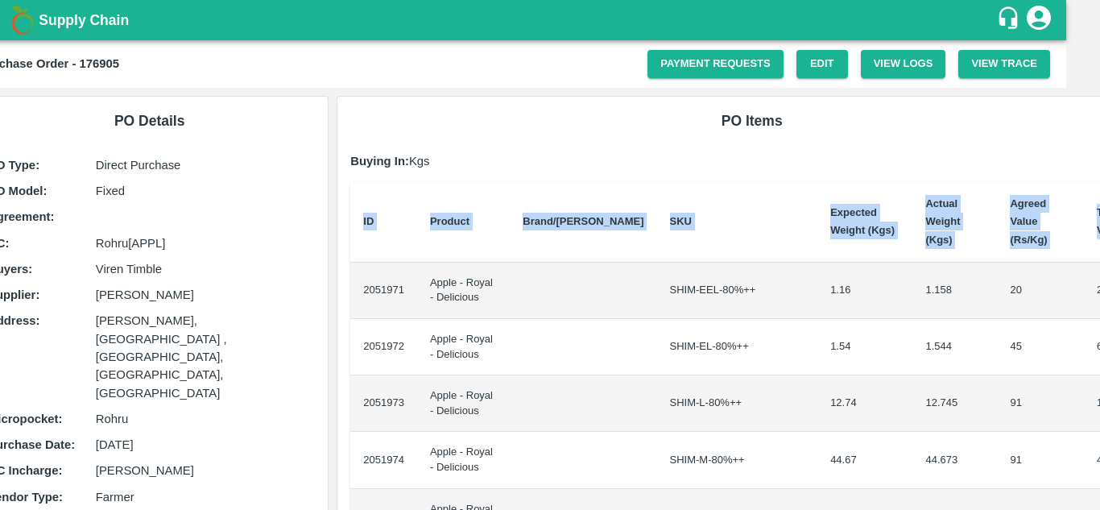
drag, startPoint x: 395, startPoint y: 275, endPoint x: 1099, endPoint y: 296, distance: 704.0
click at [1099, 296] on div "Supply Chain Purchase Order - 176905 Payment Requests Edit View Logs View Trace…" at bounding box center [550, 255] width 1100 height 510
copy thead "ID Product Brand/[PERSON_NAME] Expected Weight (Kgs) Actual Weight (Kgs) Agreed…"
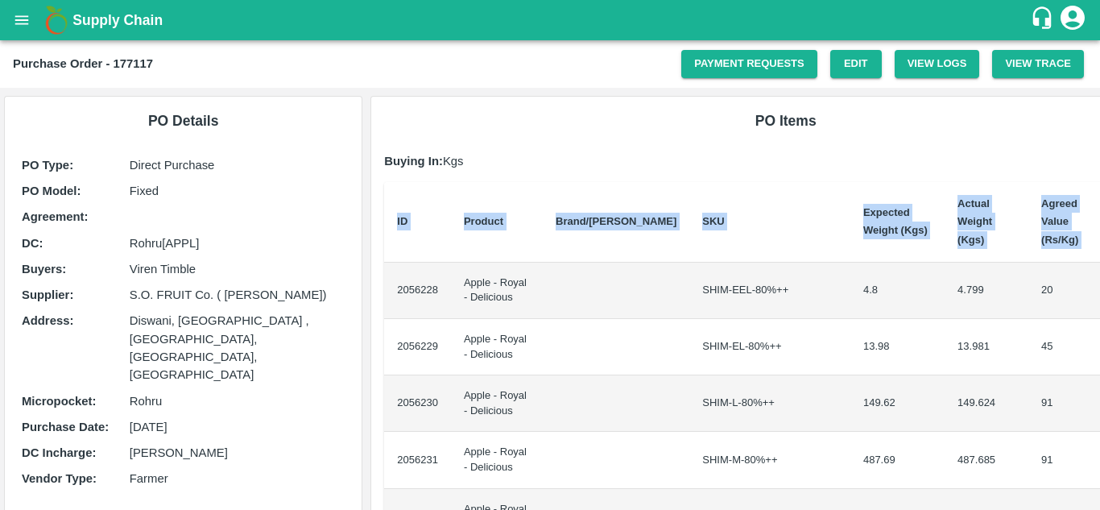
scroll to position [0, 34]
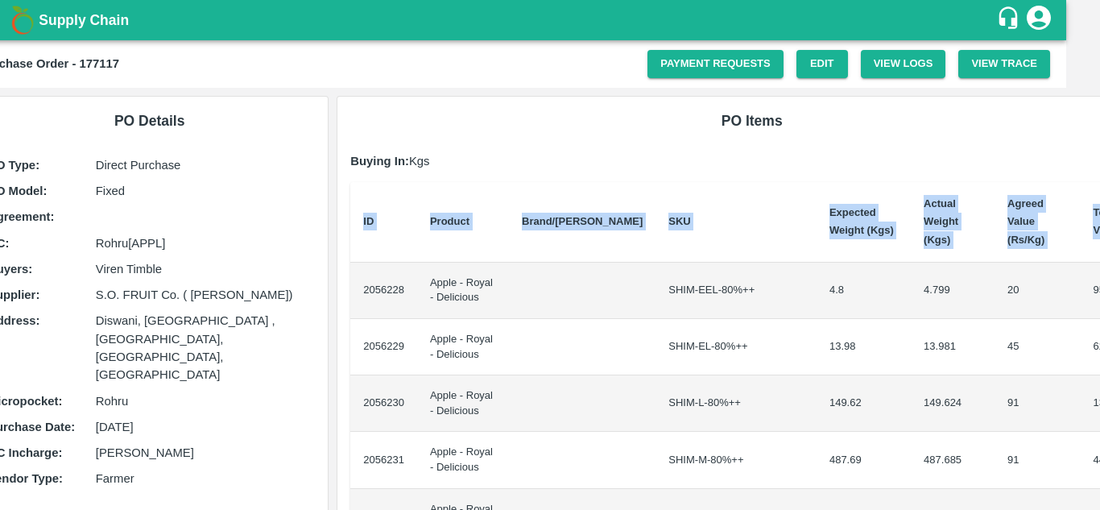
drag, startPoint x: 396, startPoint y: 272, endPoint x: 1099, endPoint y: 223, distance: 704.6
click at [1099, 223] on div "Supply Chain Purchase Order - 177117 Payment Requests Edit View Logs View Trace…" at bounding box center [550, 255] width 1100 height 510
copy thead "ID Product Brand/[PERSON_NAME] Expected Weight (Kgs) Actual Weight (Kgs) Agreed…"
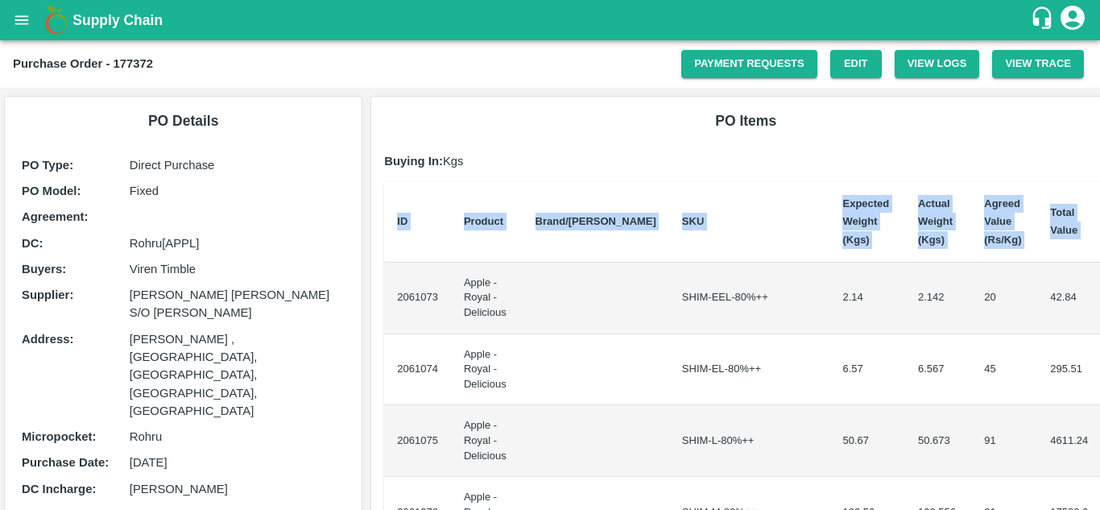
drag, startPoint x: 397, startPoint y: 286, endPoint x: 1099, endPoint y: 250, distance: 703.0
click at [1099, 250] on div "Supply Chain Purchase Order - 177372 Payment Requests Edit View Logs View Trace…" at bounding box center [550, 255] width 1100 height 510
copy thead "ID Product Brand/[PERSON_NAME] Expected Weight (Kgs) Actual Weight (Kgs) Agreed…"
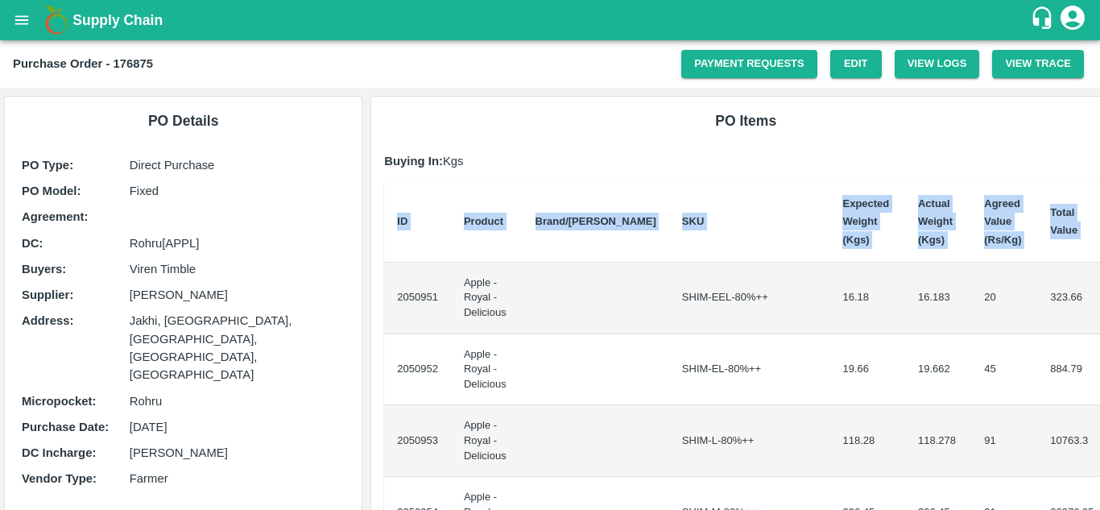
drag, startPoint x: 395, startPoint y: 287, endPoint x: 1099, endPoint y: 312, distance: 704.1
click at [1099, 312] on div "Supply Chain Purchase Order - 176875 Payment Requests Edit View Logs View Trace…" at bounding box center [550, 255] width 1100 height 510
copy thead "ID Product Brand/[PERSON_NAME] Expected Weight (Kgs) Actual Weight (Kgs) Agreed…"
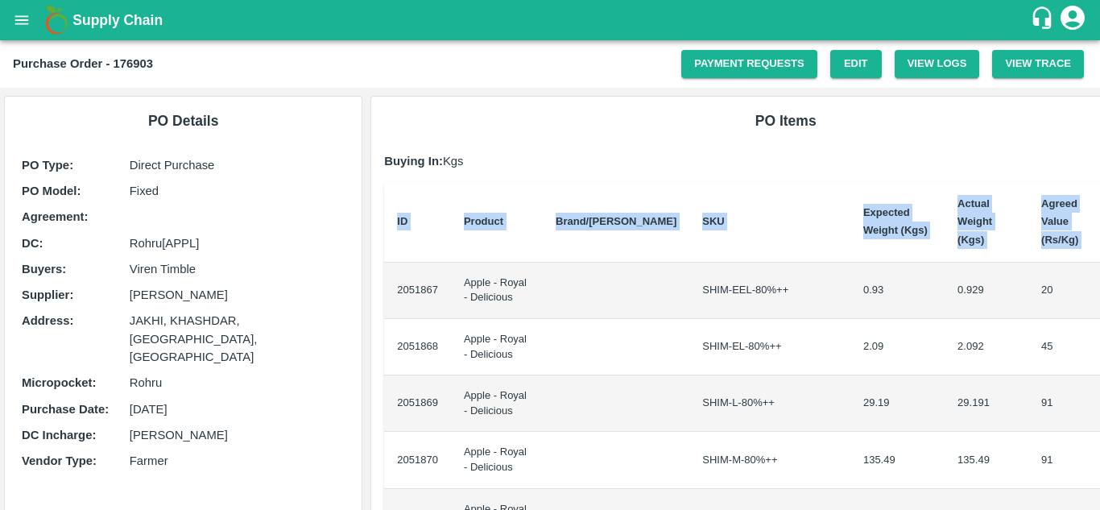
scroll to position [0, 34]
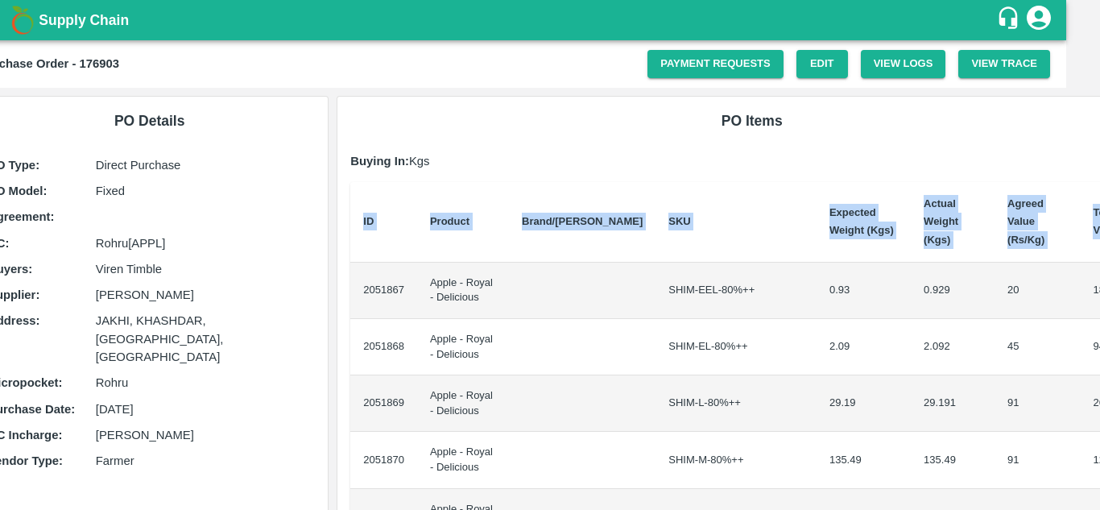
drag, startPoint x: 397, startPoint y: 275, endPoint x: 1099, endPoint y: 292, distance: 702.3
click at [1099, 292] on div "Supply Chain Purchase Order - 176903 Payment Requests Edit View Logs View Trace…" at bounding box center [550, 255] width 1100 height 510
copy thead "ID Product Brand/[PERSON_NAME] Expected Weight (Kgs) Actual Weight (Kgs) Agreed…"
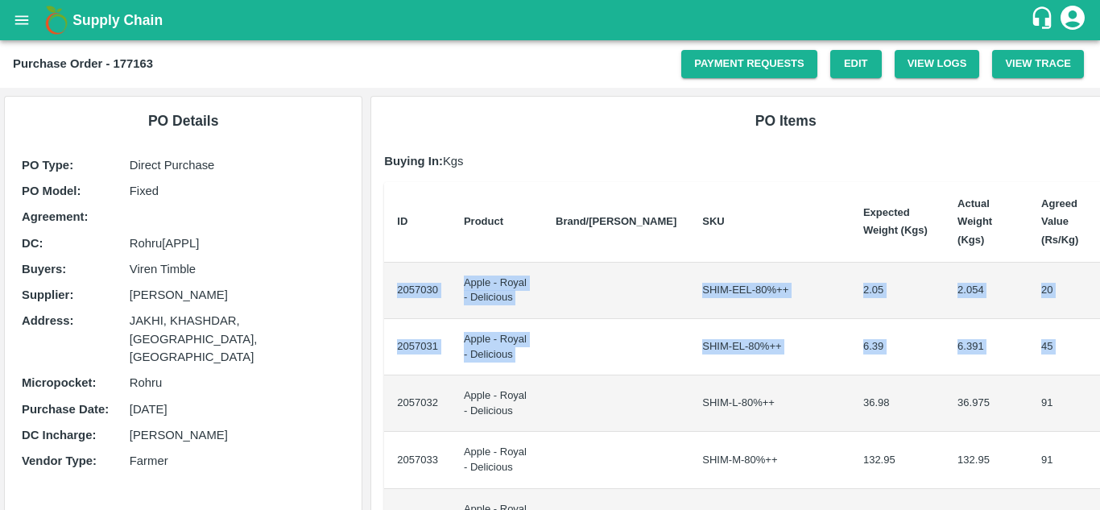
scroll to position [0, 34]
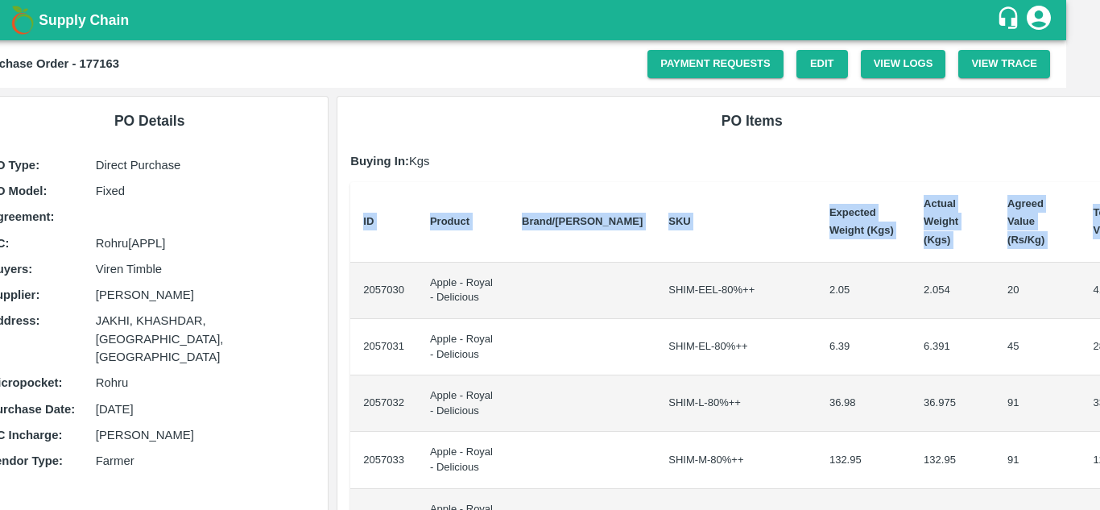
drag, startPoint x: 393, startPoint y: 276, endPoint x: 1099, endPoint y: 316, distance: 707.2
click at [1099, 316] on div "Supply Chain Purchase Order - 177163 Payment Requests Edit View Logs View Trace…" at bounding box center [550, 255] width 1100 height 510
copy thead "ID Product Brand/[PERSON_NAME] Expected Weight (Kgs) Actual Weight (Kgs) Agreed…"
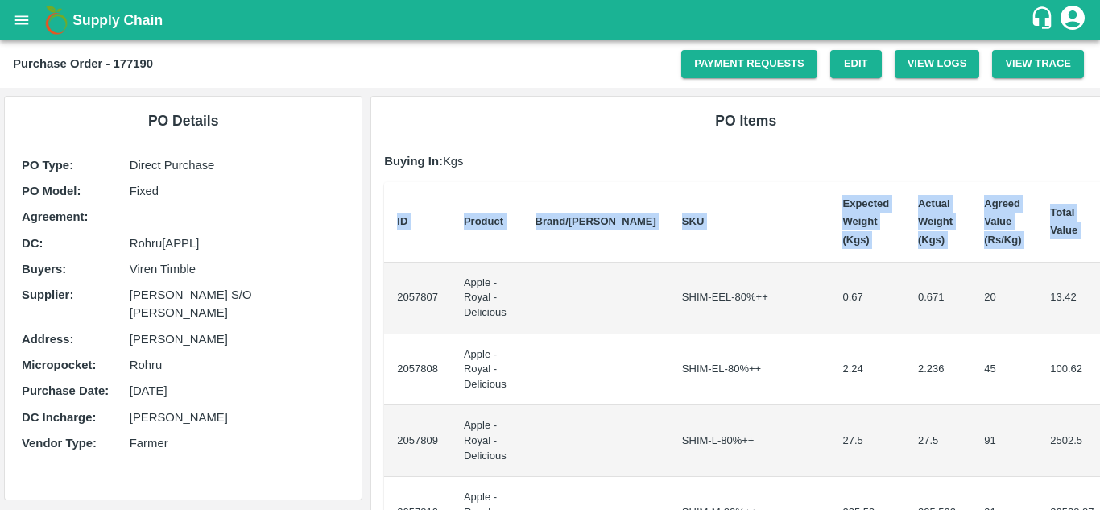
drag, startPoint x: 395, startPoint y: 279, endPoint x: 1099, endPoint y: 350, distance: 708.1
click at [1099, 350] on div "Supply Chain Purchase Order - 177190 Payment Requests Edit View Logs View Trace…" at bounding box center [550, 255] width 1100 height 510
copy thead "ID Product Brand/[PERSON_NAME] Expected Weight (Kgs) Actual Weight (Kgs) Agreed…"
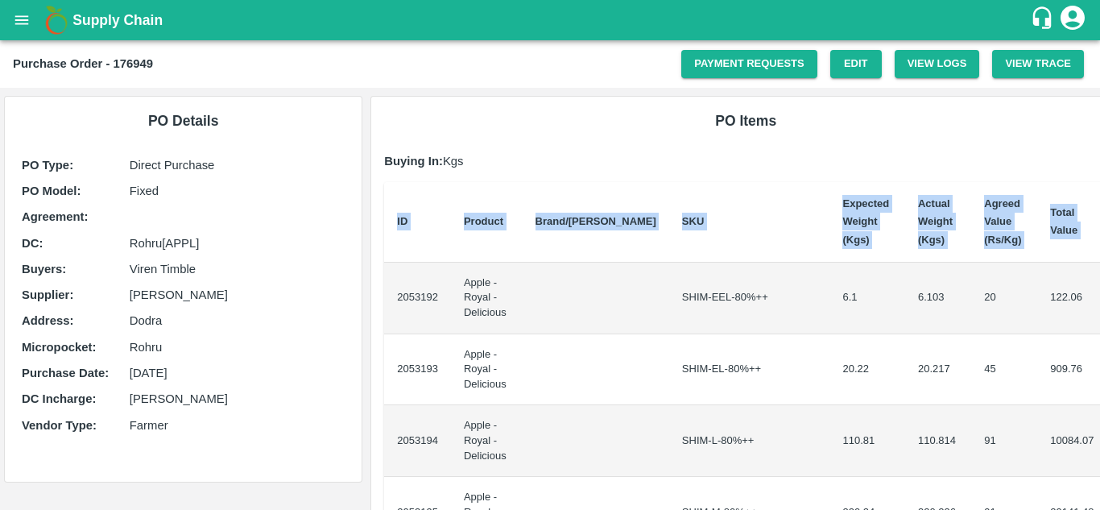
drag, startPoint x: 398, startPoint y: 294, endPoint x: 1099, endPoint y: 300, distance: 701.3
click at [1099, 300] on div "Supply Chain Purchase Order - 176949 Payment Requests Edit View Logs View Trace…" at bounding box center [550, 255] width 1100 height 510
copy thead "ID Product Brand/[PERSON_NAME] Expected Weight (Kgs) Actual Weight (Kgs) Agreed…"
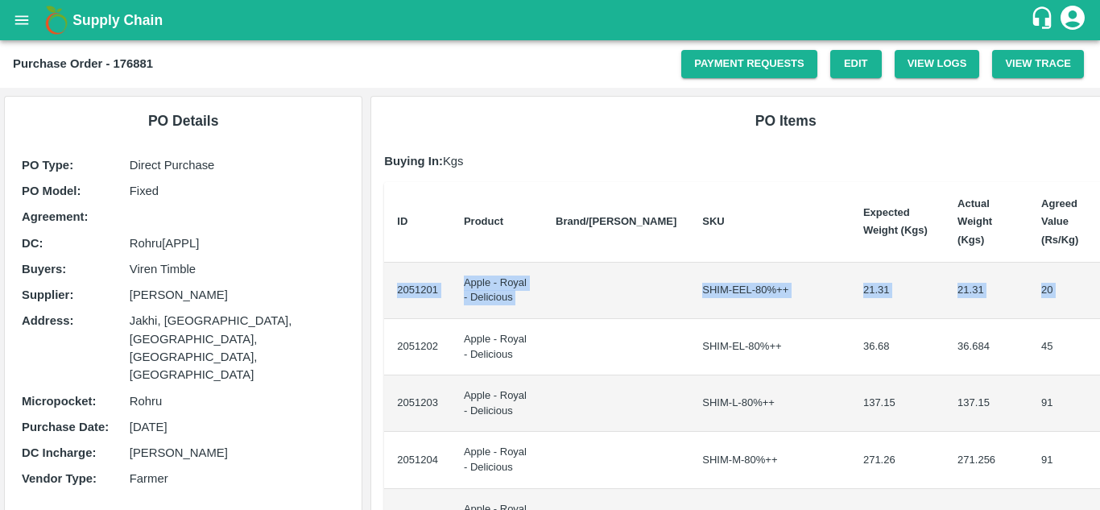
scroll to position [0, 34]
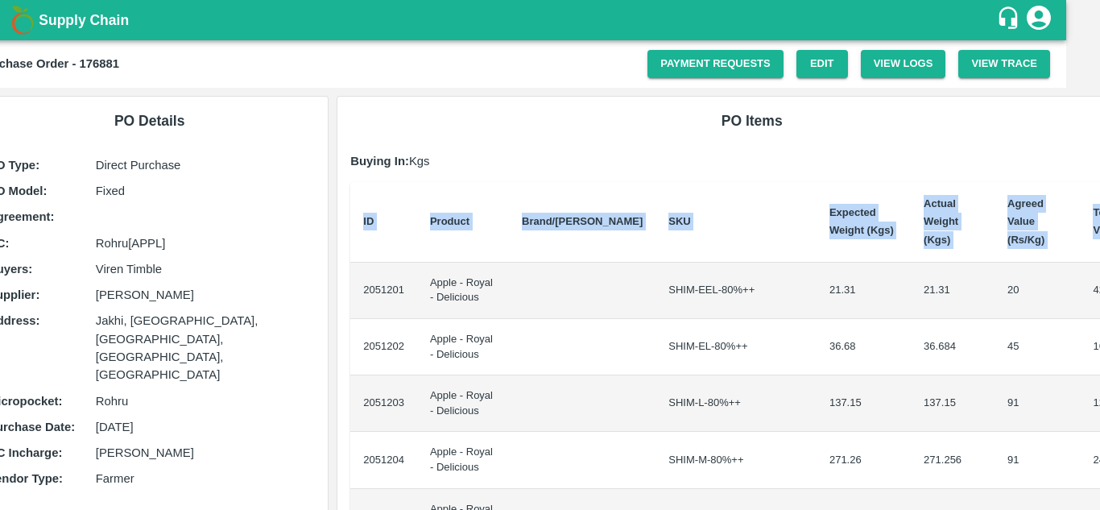
drag, startPoint x: 395, startPoint y: 271, endPoint x: 1099, endPoint y: 266, distance: 703.7
click at [1099, 266] on div "Supply Chain Purchase Order - 176881 Payment Requests Edit View Logs View Trace…" at bounding box center [550, 255] width 1100 height 510
copy thead "ID Product Brand/[PERSON_NAME] Expected Weight (Kgs) Actual Weight (Kgs) Agreed…"
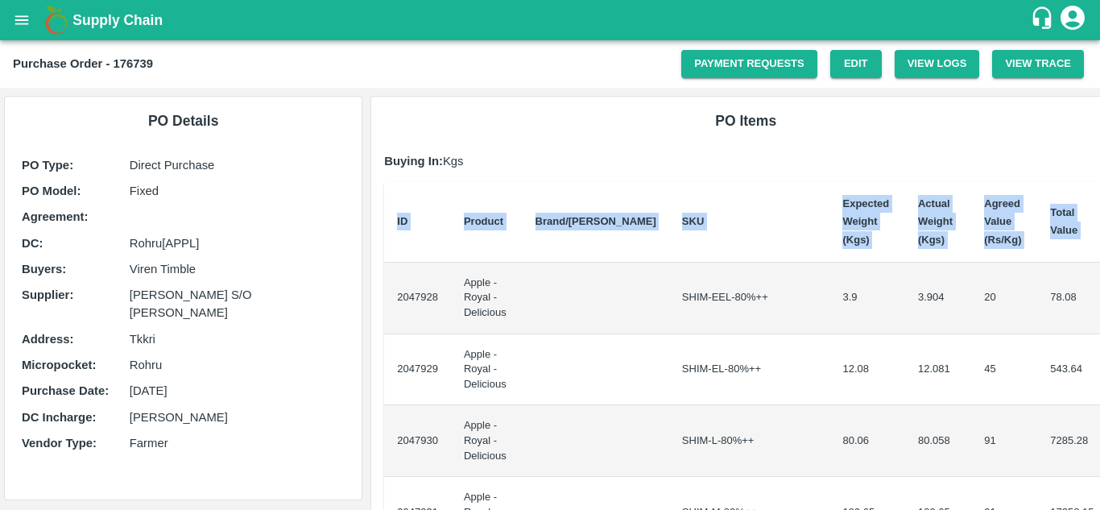
drag, startPoint x: 395, startPoint y: 287, endPoint x: 1099, endPoint y: 273, distance: 703.8
click at [1099, 273] on div "Supply Chain Purchase Order - 176739 Payment Requests Edit View Logs View Trace…" at bounding box center [550, 255] width 1100 height 510
copy thead "ID Product Brand/[PERSON_NAME] Expected Weight (Kgs) Actual Weight (Kgs) Agreed…"
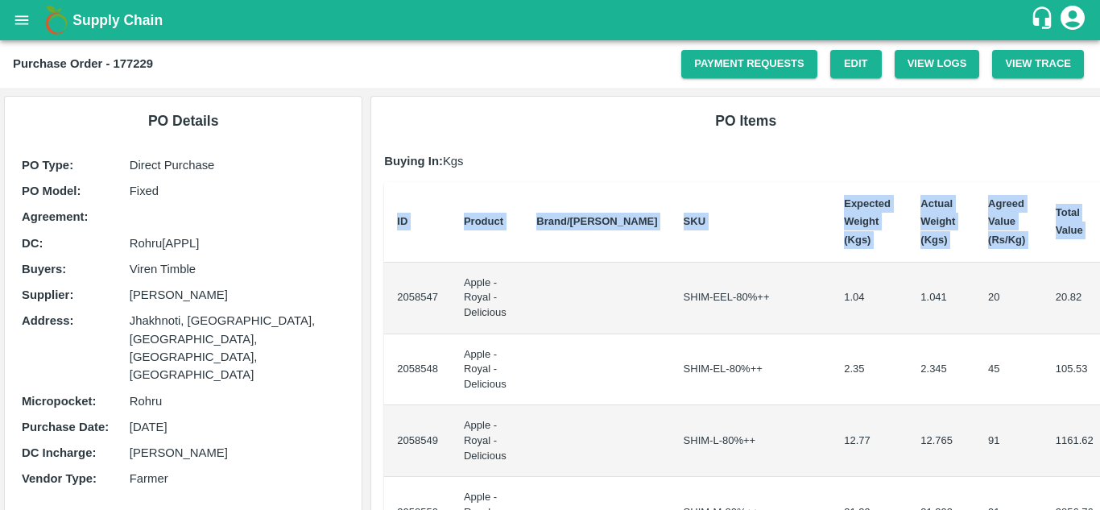
drag, startPoint x: 392, startPoint y: 288, endPoint x: 1099, endPoint y: 298, distance: 707.0
click at [1099, 298] on div "Supply Chain Purchase Order - 177229 Payment Requests Edit View Logs View Trace…" at bounding box center [550, 255] width 1100 height 510
copy thead "ID Product Brand/[PERSON_NAME] Expected Weight (Kgs) Actual Weight (Kgs) Agreed…"
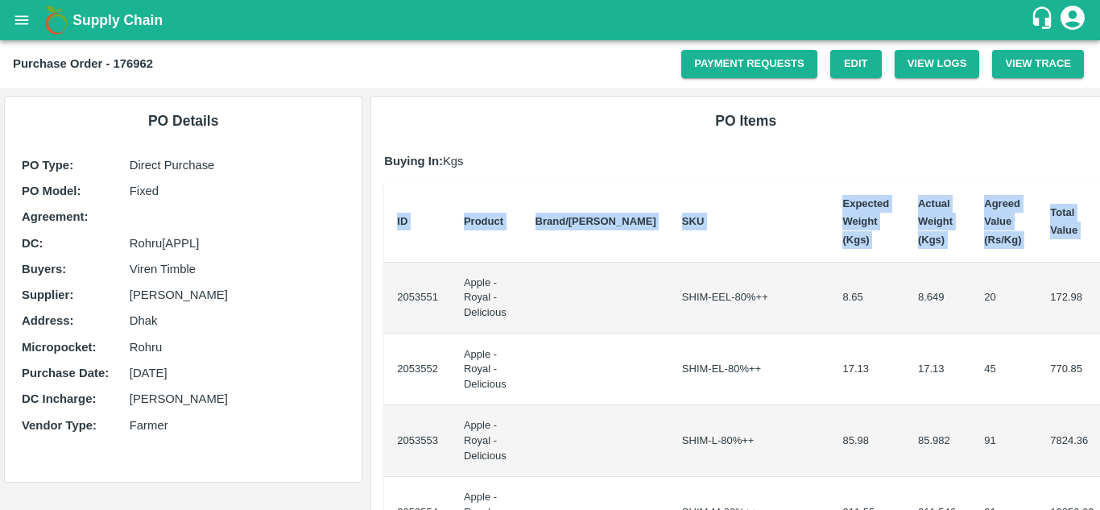
drag, startPoint x: 395, startPoint y: 287, endPoint x: 1099, endPoint y: 308, distance: 704.0
click at [1099, 308] on div "Supply Chain Purchase Order - 176962 Payment Requests Edit View Logs View Trace…" at bounding box center [550, 255] width 1100 height 510
copy thead "ID Product Brand/[PERSON_NAME] Expected Weight (Kgs) Actual Weight (Kgs) Agreed…"
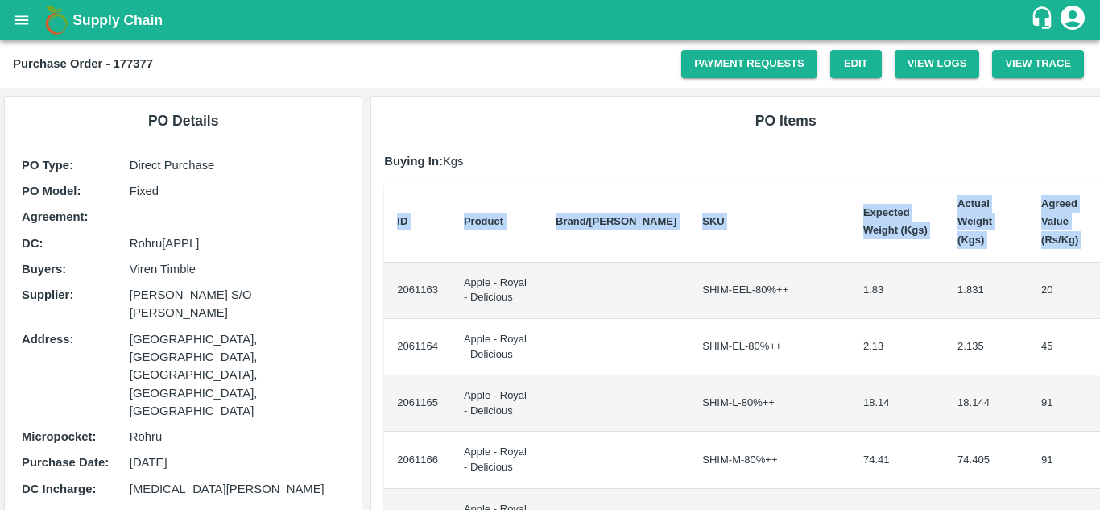
scroll to position [0, 34]
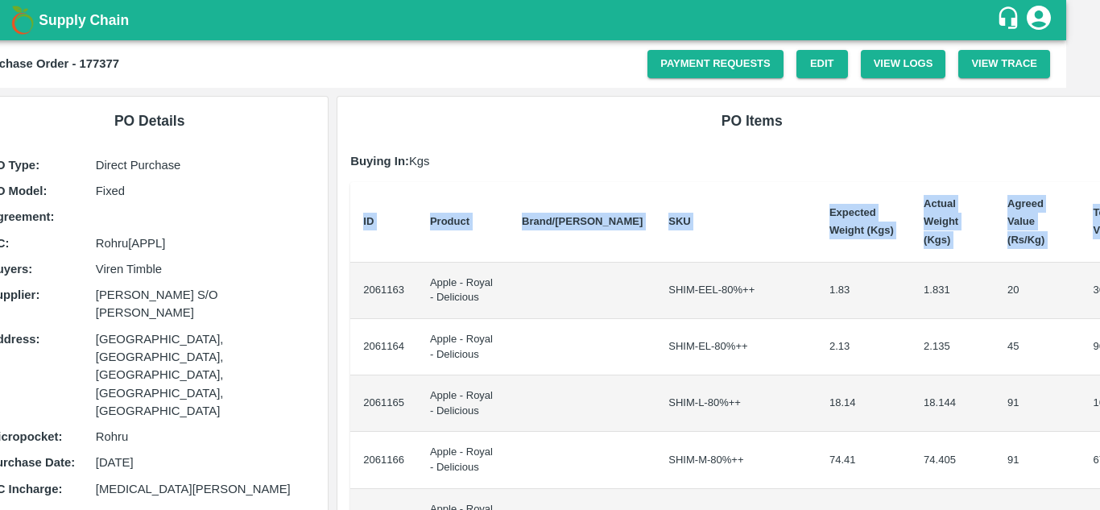
drag, startPoint x: 395, startPoint y: 276, endPoint x: 1099, endPoint y: 296, distance: 704.0
click at [1099, 296] on div "Supply Chain Purchase Order - 177377 Payment Requests Edit View Logs View Trace…" at bounding box center [550, 255] width 1100 height 510
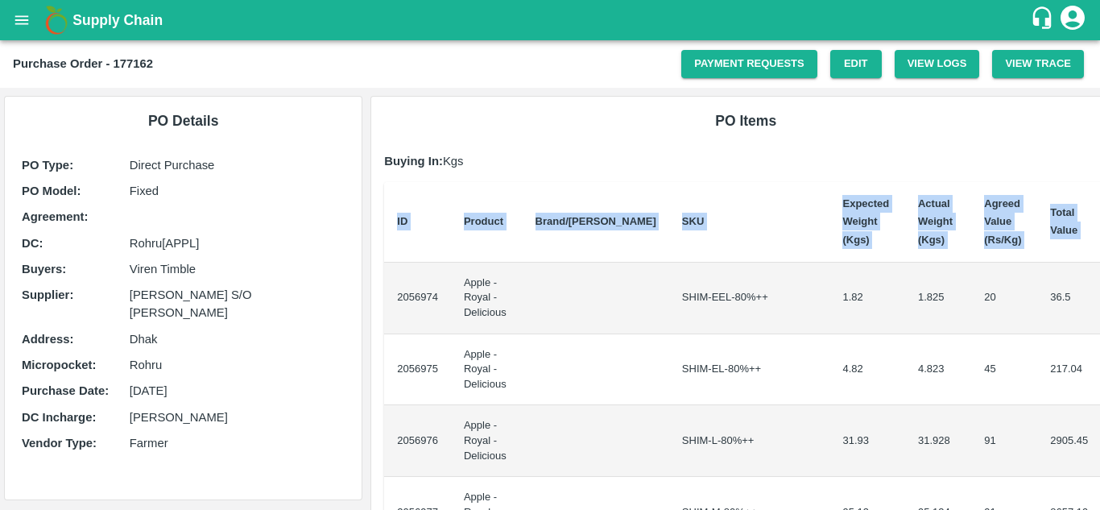
drag, startPoint x: 391, startPoint y: 286, endPoint x: 1099, endPoint y: 320, distance: 708.6
click at [1099, 320] on div "Supply Chain Purchase Order - 177162 Payment Requests Edit View Logs View Trace…" at bounding box center [550, 255] width 1100 height 510
copy thead "ID Product Brand/[PERSON_NAME] Expected Weight (Kgs) Actual Weight (Kgs) Agreed…"
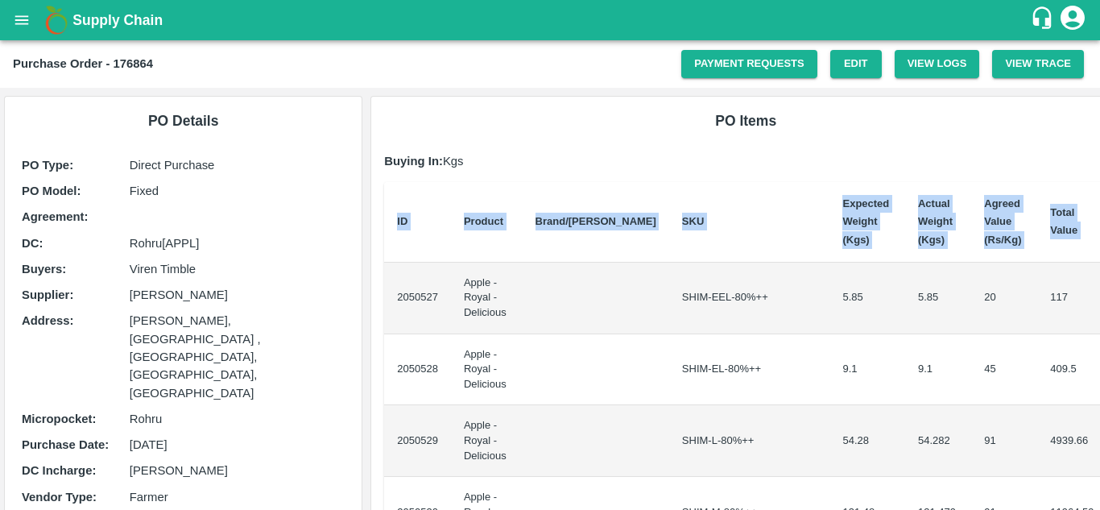
drag, startPoint x: 393, startPoint y: 291, endPoint x: 1099, endPoint y: 308, distance: 706.3
click at [1099, 308] on div "Supply Chain Purchase Order - 176864 Payment Requests Edit View Logs View Trace…" at bounding box center [550, 255] width 1100 height 510
copy thead "ID Product Brand/[PERSON_NAME] Expected Weight (Kgs) Actual Weight (Kgs) Agreed…"
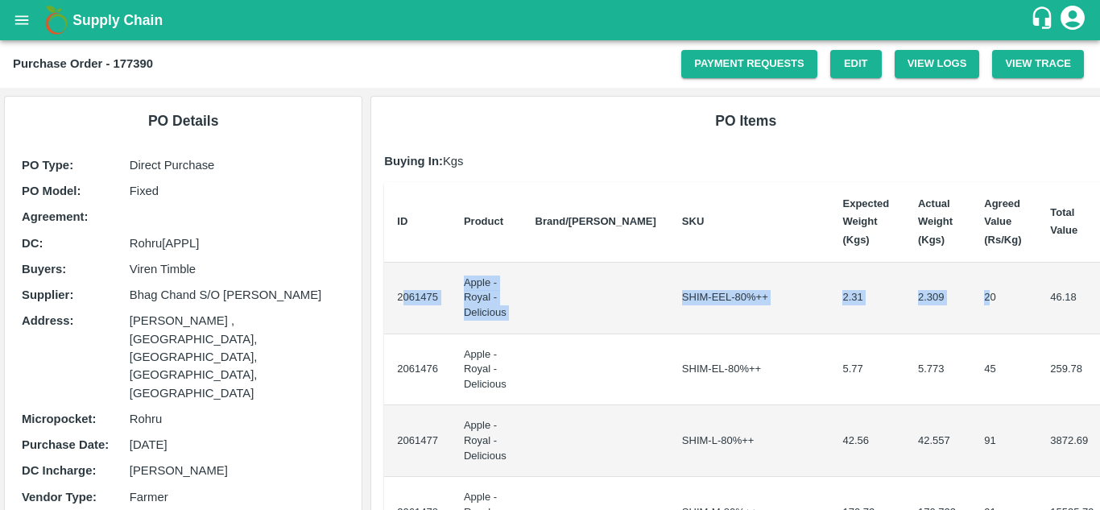
drag, startPoint x: 399, startPoint y: 291, endPoint x: 934, endPoint y: 316, distance: 535.2
click at [934, 316] on tr "2061475 Apple - Royal - Delicious SHIM-EEL-80%++ 2.31 2.309 20 46.18" at bounding box center [745, 298] width 723 height 72
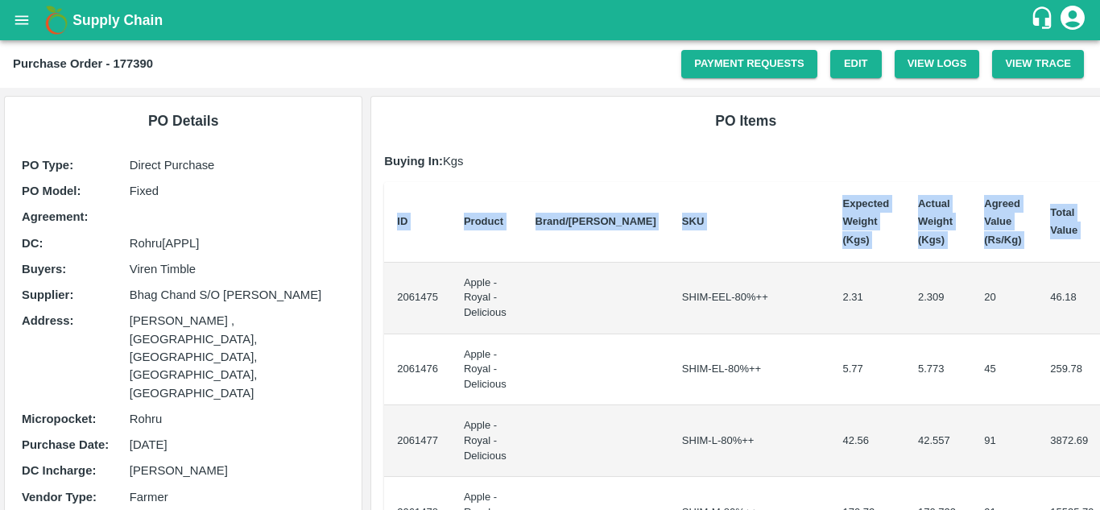
drag, startPoint x: 394, startPoint y: 291, endPoint x: 1099, endPoint y: 349, distance: 707.6
click at [1099, 349] on div "Supply Chain Purchase Order - 177390 Payment Requests Edit View Logs View Trace…" at bounding box center [550, 255] width 1100 height 510
copy thead "ID Product Brand/[PERSON_NAME] Expected Weight (Kgs) Actual Weight (Kgs) Agreed…"
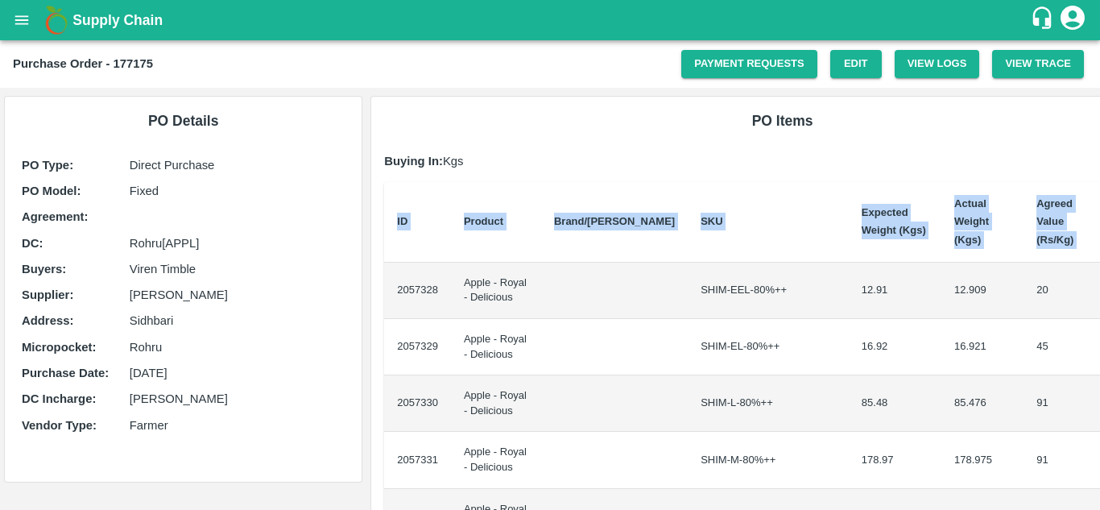
scroll to position [0, 27]
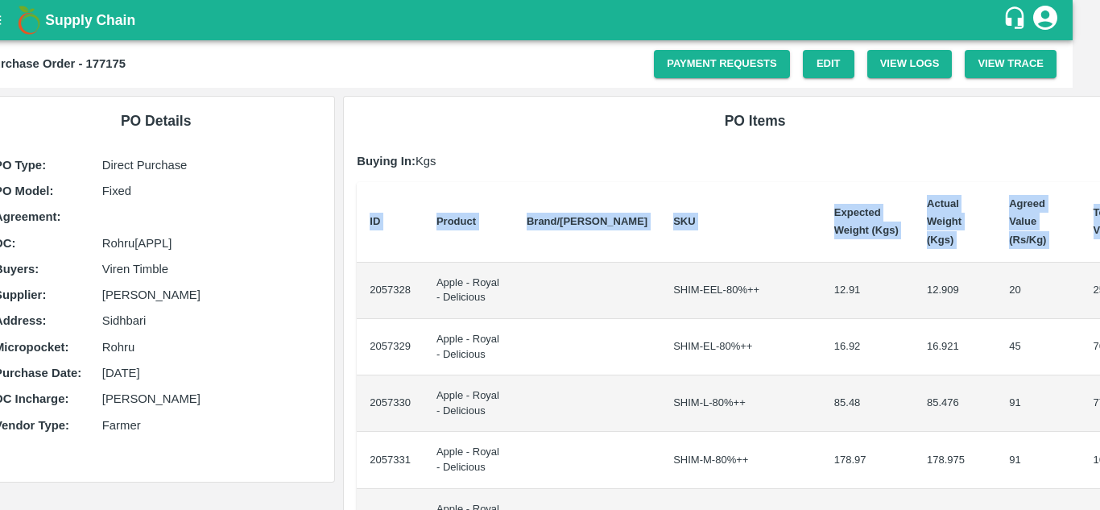
drag, startPoint x: 394, startPoint y: 276, endPoint x: 1099, endPoint y: 242, distance: 706.1
click at [1099, 242] on div "Supply Chain Purchase Order - 177175 Payment Requests Edit View Logs View Trace…" at bounding box center [550, 255] width 1100 height 510
copy thead "ID Product Brand/[PERSON_NAME] Expected Weight (Kgs) Actual Weight (Kgs) Agreed…"
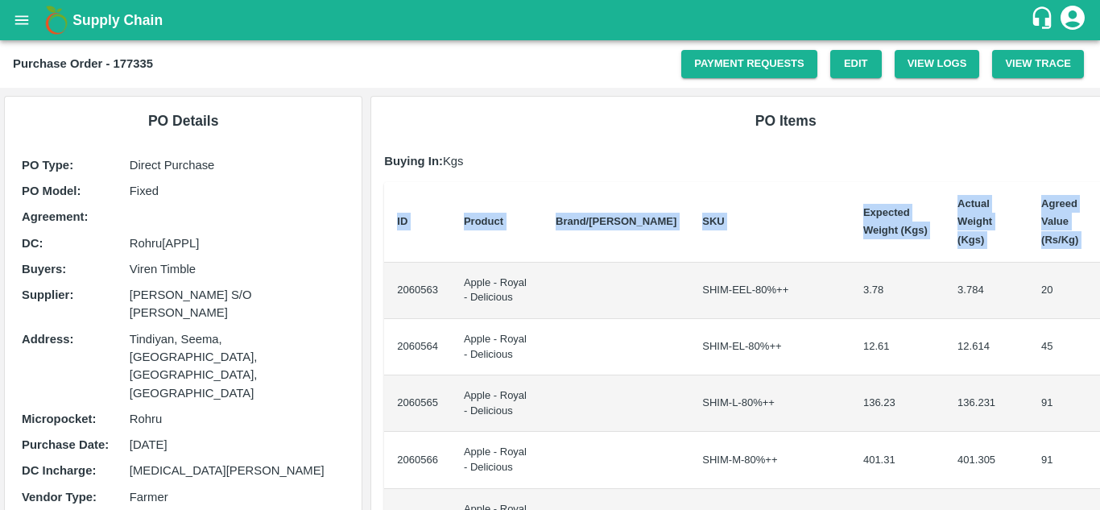
scroll to position [0, 34]
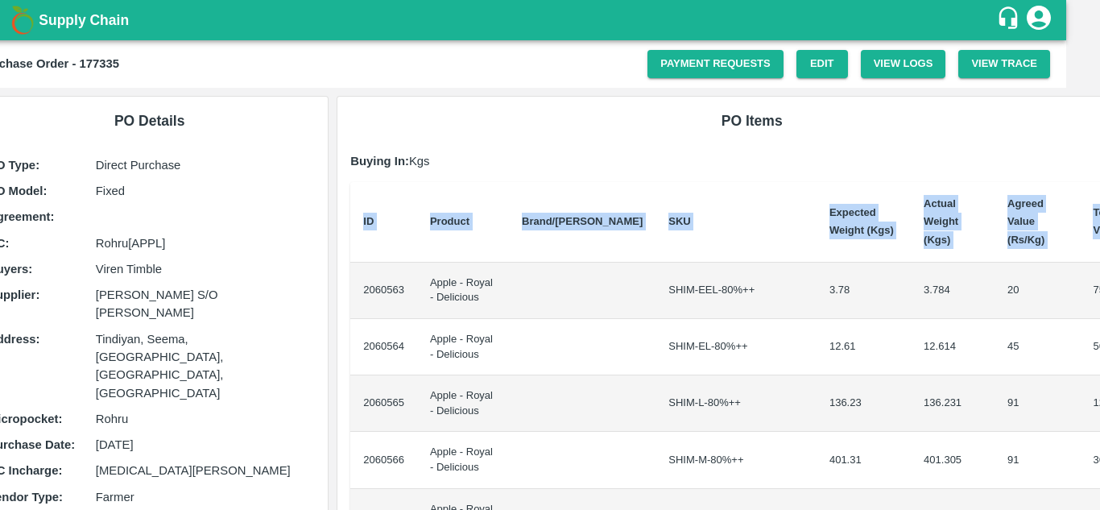
drag, startPoint x: 394, startPoint y: 272, endPoint x: 1099, endPoint y: 313, distance: 706.5
click at [1099, 313] on div "Supply Chain Purchase Order - 177335 Payment Requests Edit View Logs View Trace…" at bounding box center [550, 255] width 1100 height 510
copy thead "ID Product Brand/[PERSON_NAME] Expected Weight (Kgs) Actual Weight (Kgs) Agreed…"
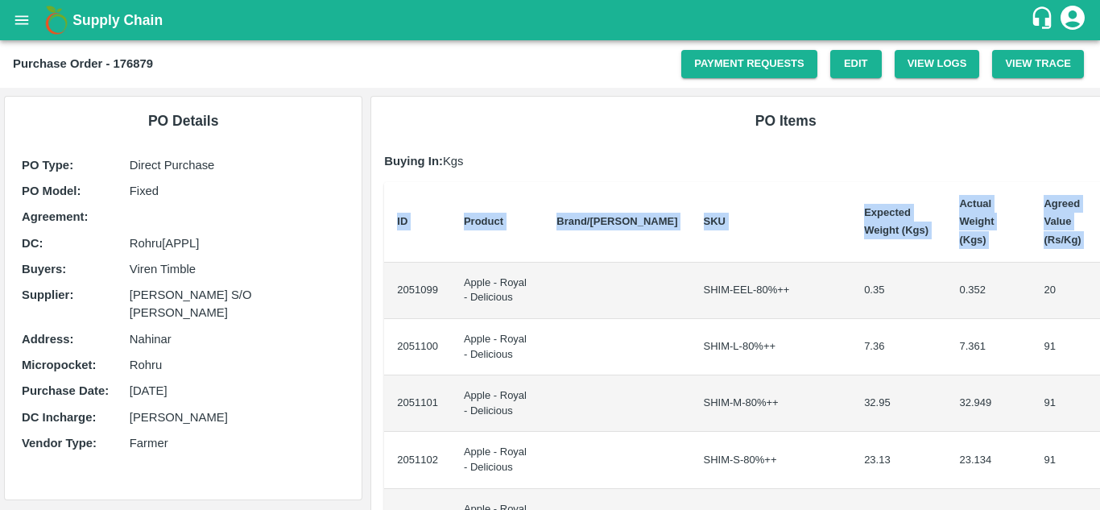
scroll to position [0, 34]
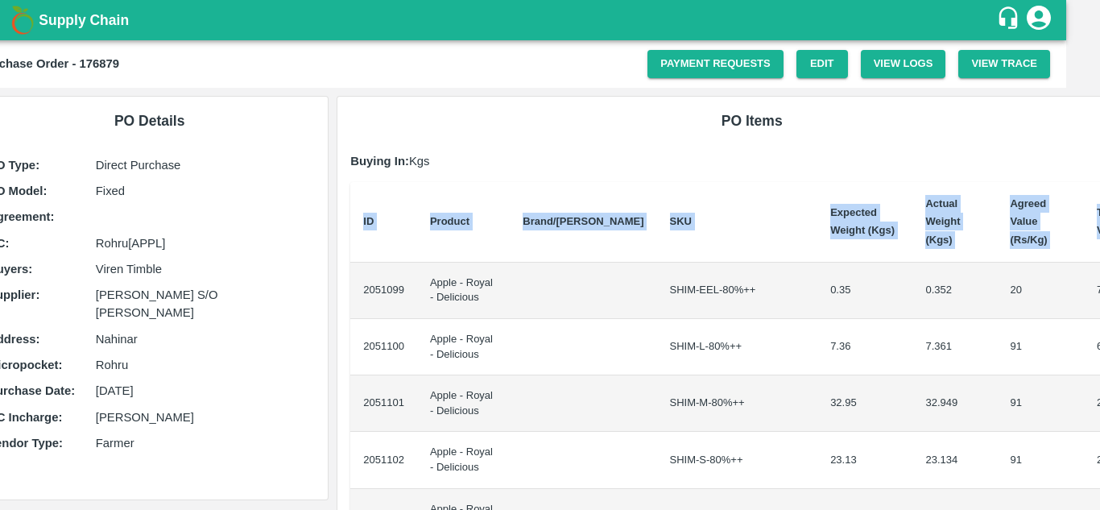
drag, startPoint x: 395, startPoint y: 275, endPoint x: 1099, endPoint y: 339, distance: 707.4
click at [1099, 339] on div "Supply Chain Purchase Order - 176879 Payment Requests Edit View Logs View Trace…" at bounding box center [550, 255] width 1100 height 510
copy thead "ID Product Brand/[PERSON_NAME] Expected Weight (Kgs) Actual Weight (Kgs) Agreed…"
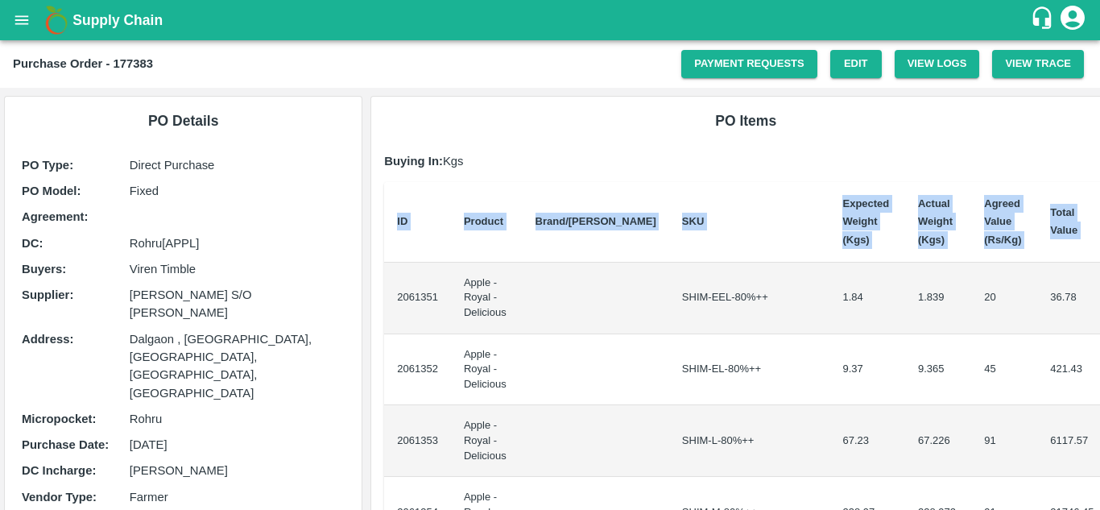
drag, startPoint x: 395, startPoint y: 287, endPoint x: 1099, endPoint y: 310, distance: 704.1
click at [1099, 310] on div "Supply Chain Purchase Order - 177383 Payment Requests Edit View Logs View Trace…" at bounding box center [550, 255] width 1100 height 510
copy thead "ID Product Brand/[PERSON_NAME] Expected Weight (Kgs) Actual Weight (Kgs) Agreed…"
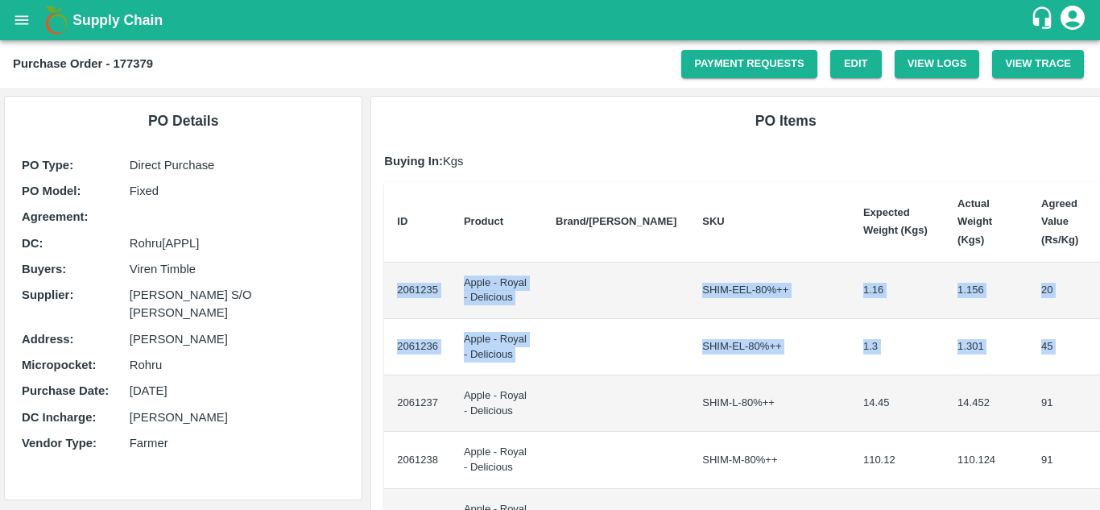
scroll to position [0, 34]
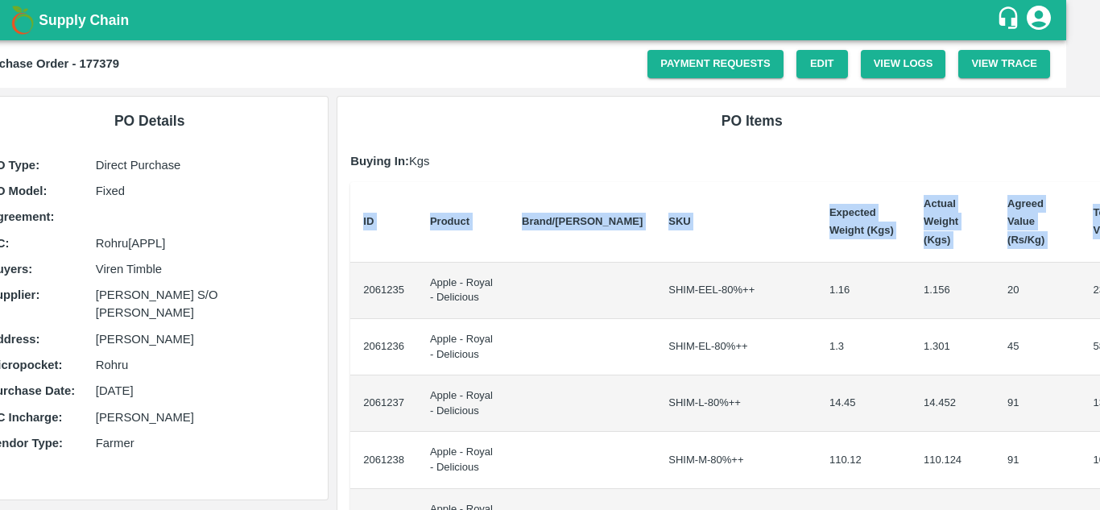
drag, startPoint x: 397, startPoint y: 274, endPoint x: 1098, endPoint y: 328, distance: 703.4
click at [1098, 328] on div "Supply Chain Purchase Order - 177379 Payment Requests Edit View Logs View Trace…" at bounding box center [550, 255] width 1100 height 510
copy thead "ID Product Brand/[PERSON_NAME] Expected Weight (Kgs) Actual Weight (Kgs) Agreed…"
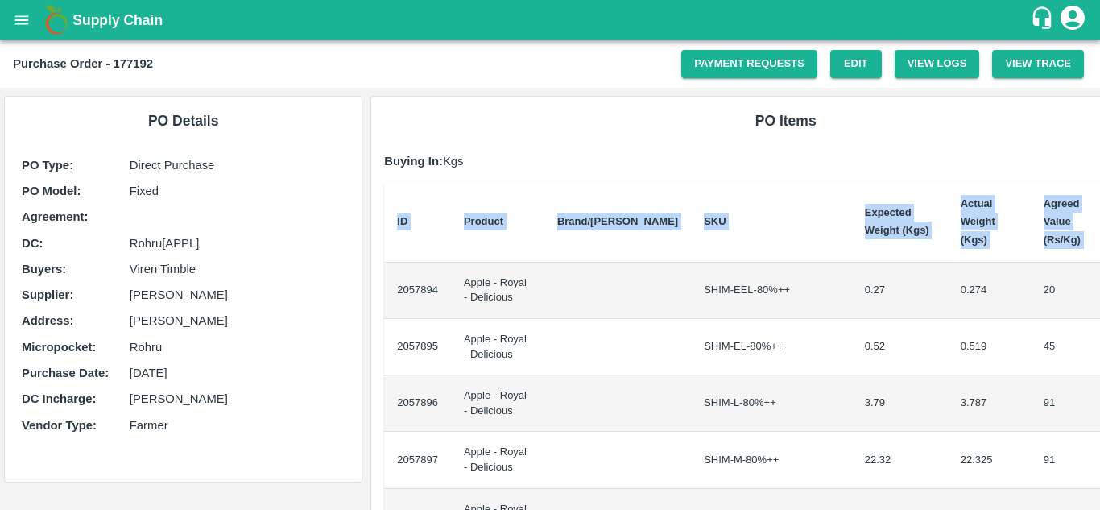
scroll to position [0, 34]
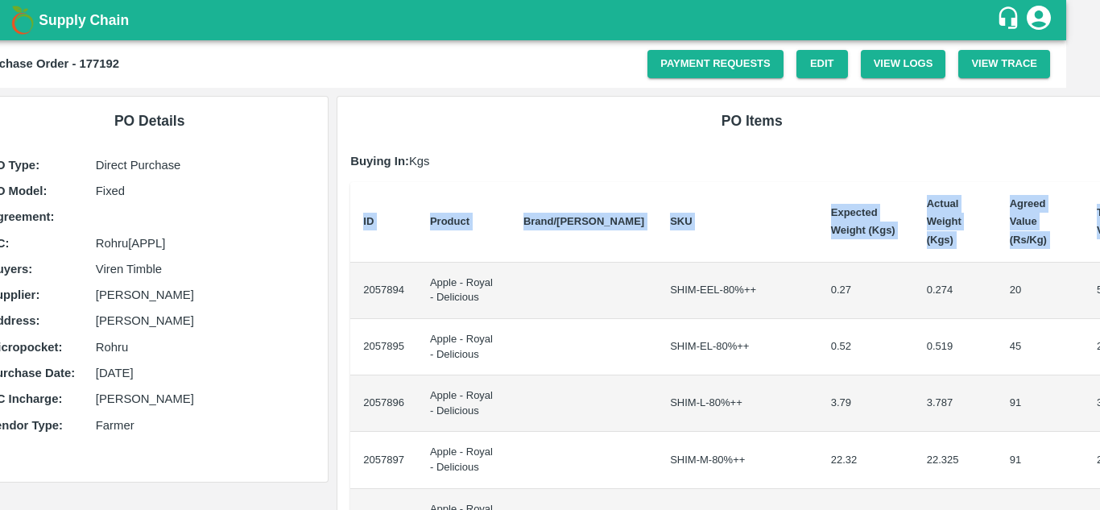
drag, startPoint x: 396, startPoint y: 274, endPoint x: 1099, endPoint y: 366, distance: 709.0
click at [1099, 366] on div "Supply Chain Purchase Order - 177192 Payment Requests Edit View Logs View Trace…" at bounding box center [550, 255] width 1100 height 510
copy thead "ID Product Brand/[PERSON_NAME] Expected Weight (Kgs) Actual Weight (Kgs) Agreed…"
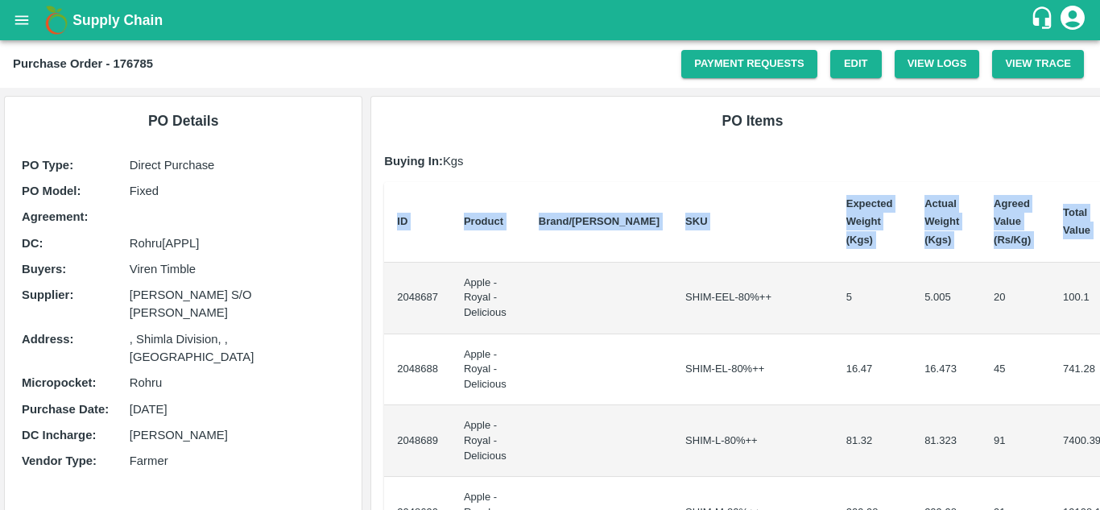
drag, startPoint x: 395, startPoint y: 287, endPoint x: 1099, endPoint y: 297, distance: 704.6
click at [1099, 297] on div "Supply Chain Purchase Order - 176785 Payment Requests Edit View Logs View Trace…" at bounding box center [550, 255] width 1100 height 510
copy thead "ID Product Brand/[PERSON_NAME] Expected Weight (Kgs) Actual Weight (Kgs) Agreed…"
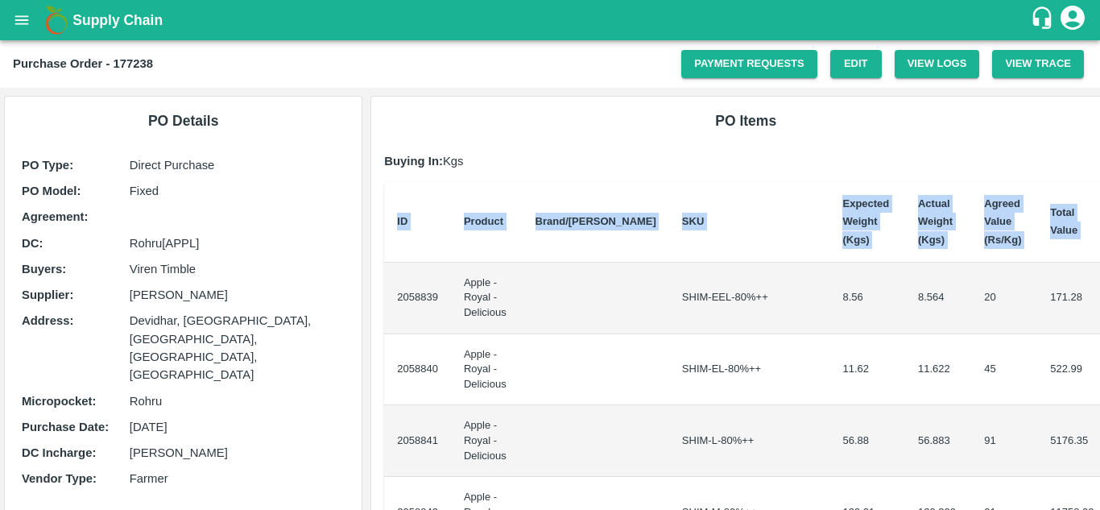
drag, startPoint x: 391, startPoint y: 288, endPoint x: 1099, endPoint y: 341, distance: 709.7
click at [1099, 341] on div "Supply Chain Purchase Order - 177238 Payment Requests Edit View Logs View Trace…" at bounding box center [550, 255] width 1100 height 510
copy thead "ID Product Brand/[PERSON_NAME] Expected Weight (Kgs) Actual Weight (Kgs) Agreed…"
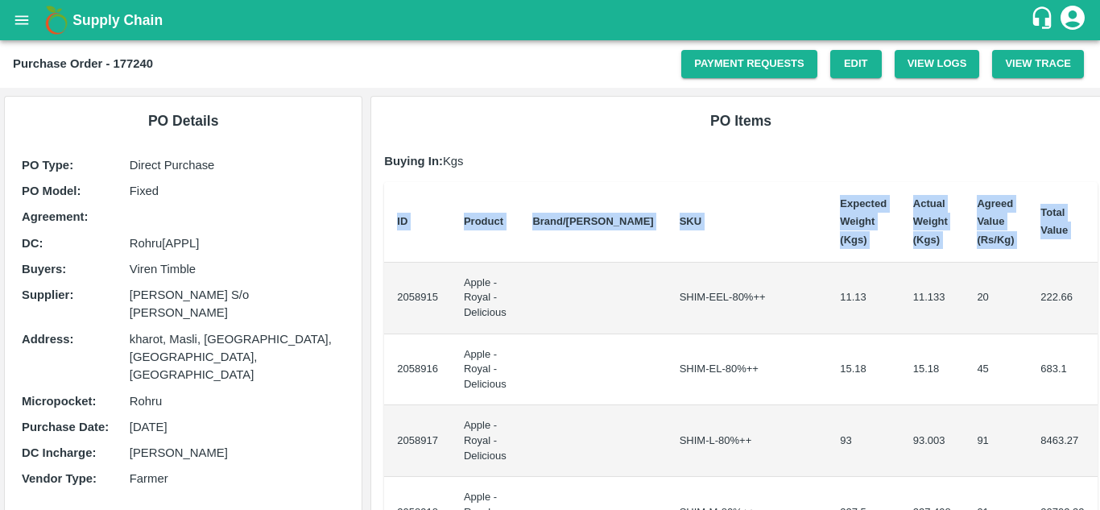
drag, startPoint x: 393, startPoint y: 289, endPoint x: 1099, endPoint y: 357, distance: 709.3
click at [1099, 357] on div "Supply Chain Purchase Order - 177240 Payment Requests Edit View Logs View Trace…" at bounding box center [550, 255] width 1100 height 510
copy thead "ID Product Brand/[PERSON_NAME] Expected Weight (Kgs) Actual Weight (Kgs) Agreed…"
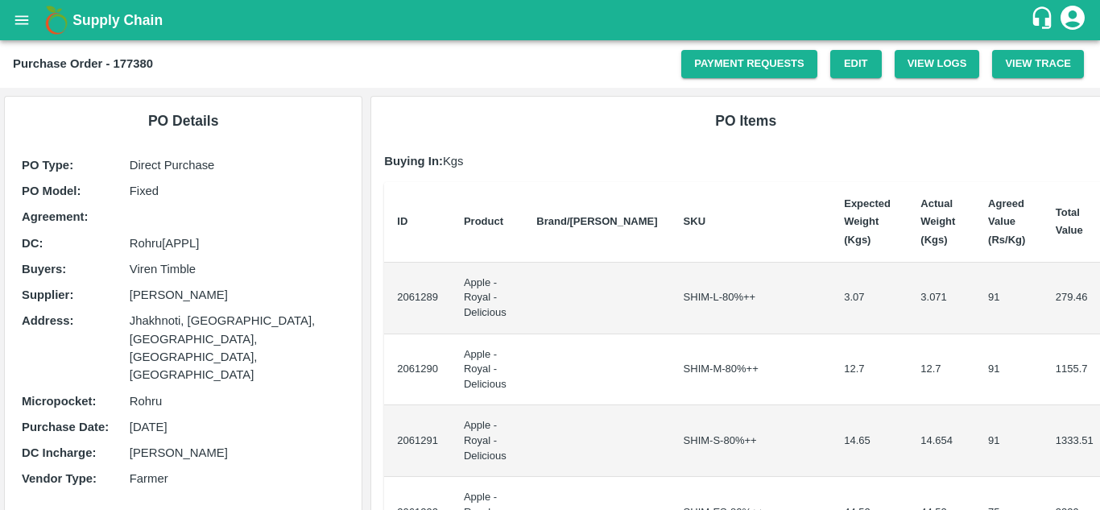
click at [393, 283] on td "2061289" at bounding box center [417, 298] width 67 height 72
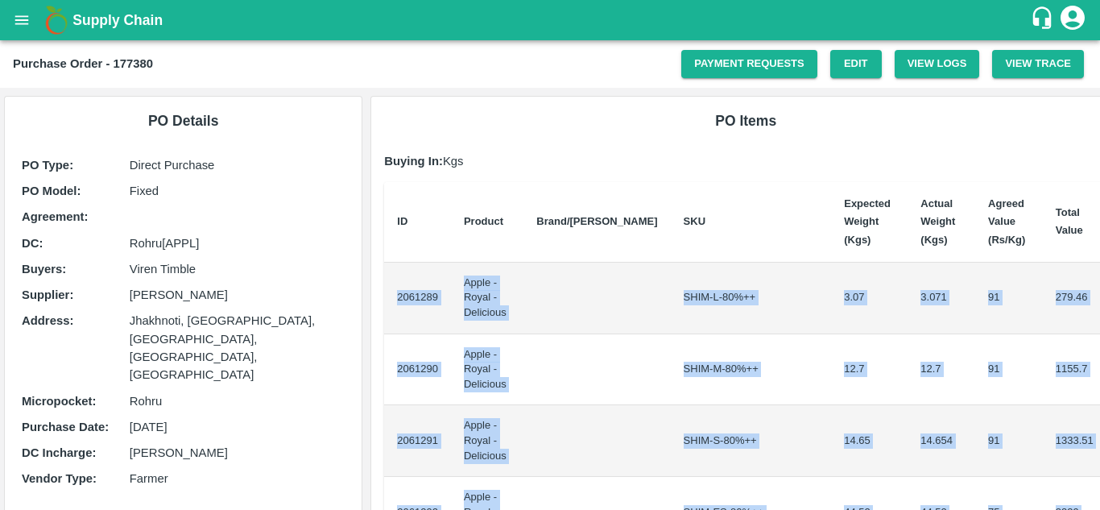
drag, startPoint x: 393, startPoint y: 283, endPoint x: 1099, endPoint y: 381, distance: 712.9
click at [1099, 381] on div "Supply Chain Purchase Order - 177380 Payment Requests Edit View Logs View Trace…" at bounding box center [550, 255] width 1100 height 510
copy tbody "2061289 Apple - Royal - Delicious SHIM-L-80%++ 3.07 3.071 91 279.46 2061290 App…"
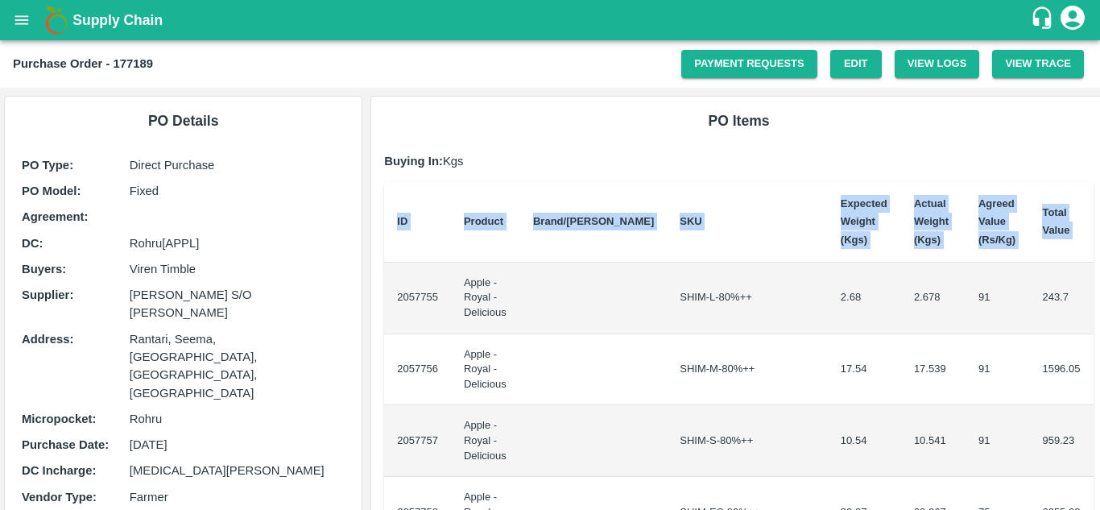
drag, startPoint x: 396, startPoint y: 291, endPoint x: 1099, endPoint y: 276, distance: 703.0
click at [1099, 276] on div "Supply Chain Purchase Order - 177189 Payment Requests Edit View Logs View Trace…" at bounding box center [550, 255] width 1100 height 510
copy thead "ID Product Brand/[PERSON_NAME] Expected Weight (Kgs) Actual Weight (Kgs) Agreed…"
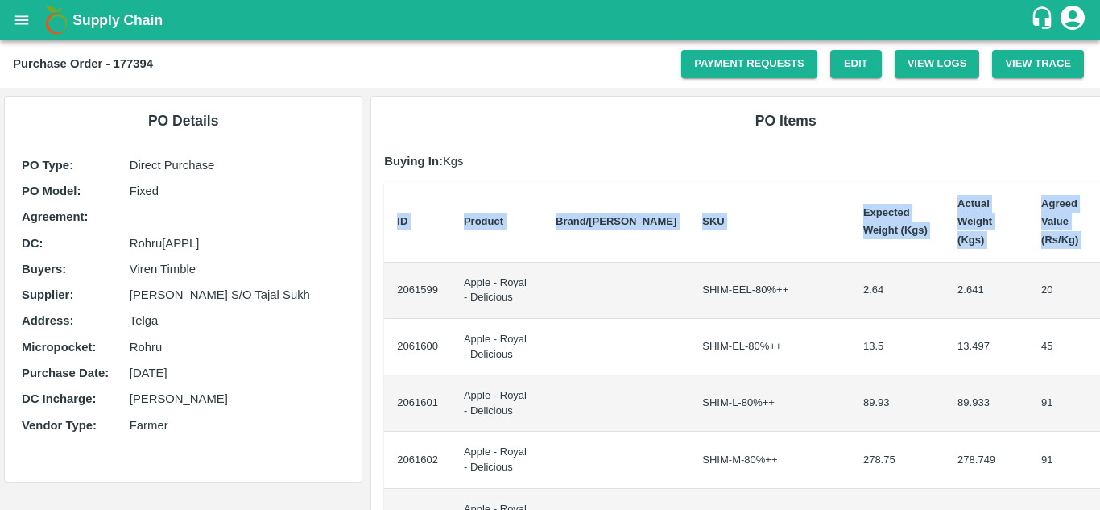
scroll to position [0, 34]
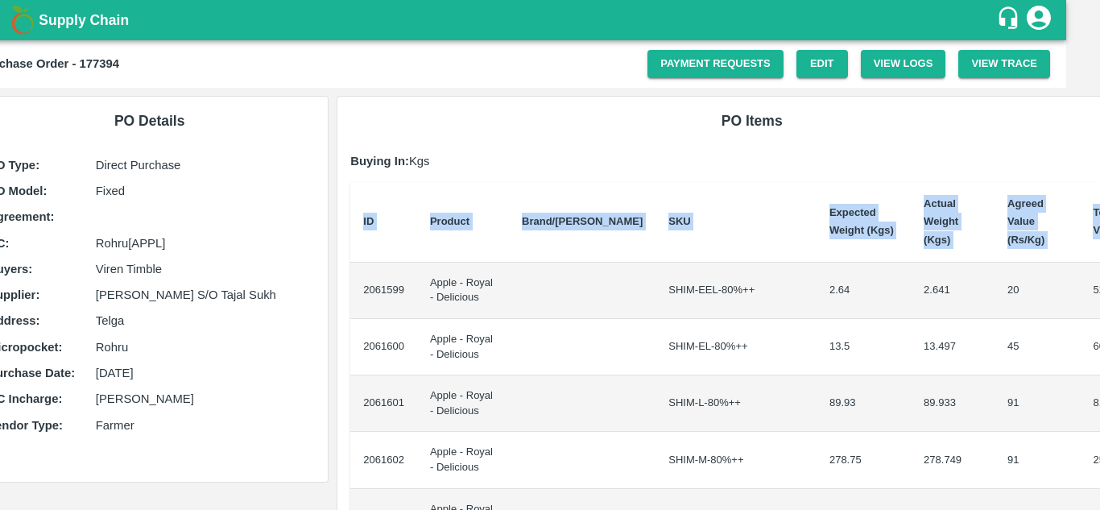
drag, startPoint x: 396, startPoint y: 275, endPoint x: 1099, endPoint y: 291, distance: 703.1
click at [1099, 291] on div "Supply Chain Purchase Order - 177394 Payment Requests Edit View Logs View Trace…" at bounding box center [550, 255] width 1100 height 510
copy thead "ID Product Brand/[PERSON_NAME] Expected Weight (Kgs) Actual Weight (Kgs) Agreed…"
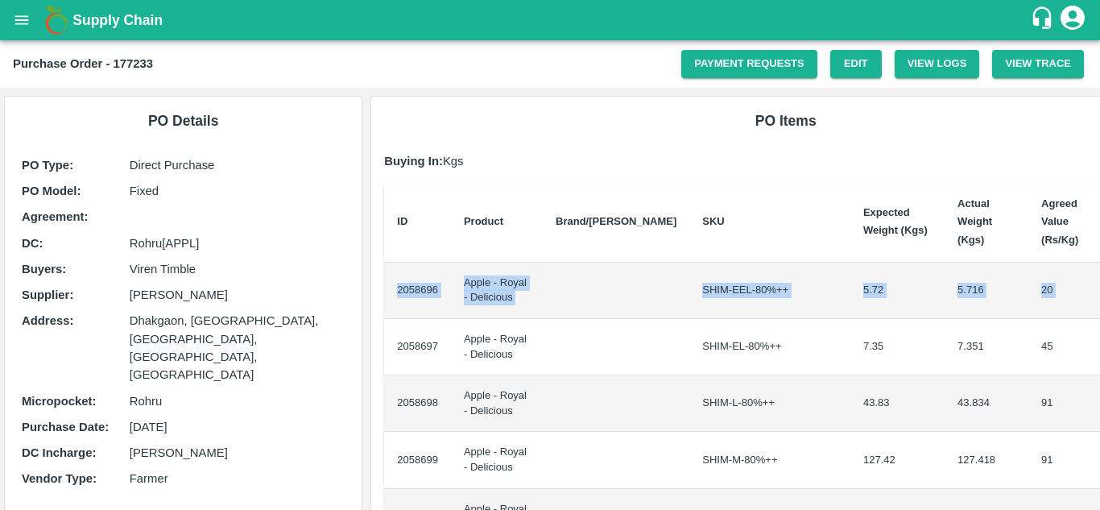
scroll to position [0, 34]
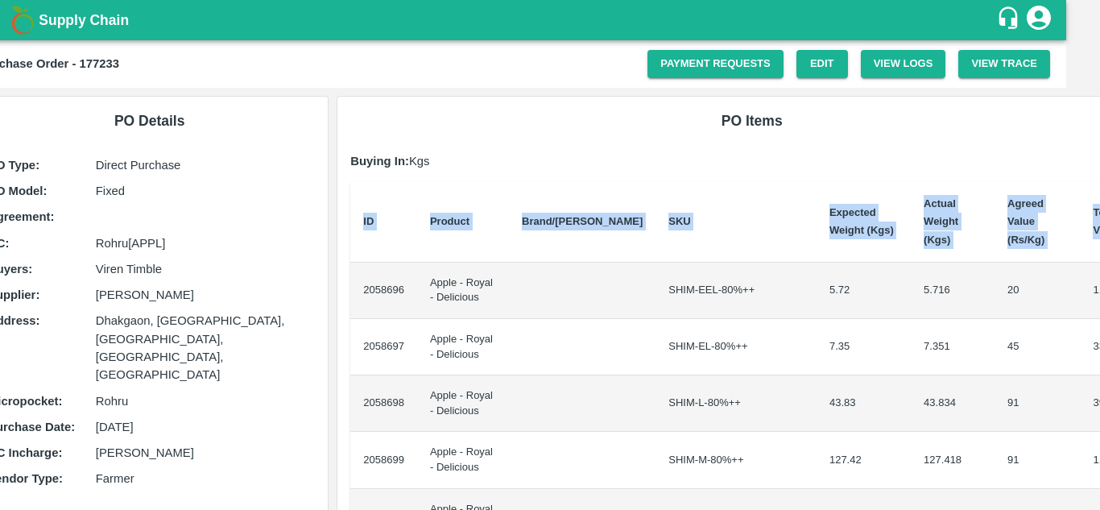
drag, startPoint x: 391, startPoint y: 271, endPoint x: 1099, endPoint y: 290, distance: 708.0
click at [1099, 290] on div "Supply Chain Purchase Order - 177233 Payment Requests Edit View Logs View Trace…" at bounding box center [550, 255] width 1100 height 510
copy thead "ID Product Brand/[PERSON_NAME] Expected Weight (Kgs) Actual Weight (Kgs) Agreed…"
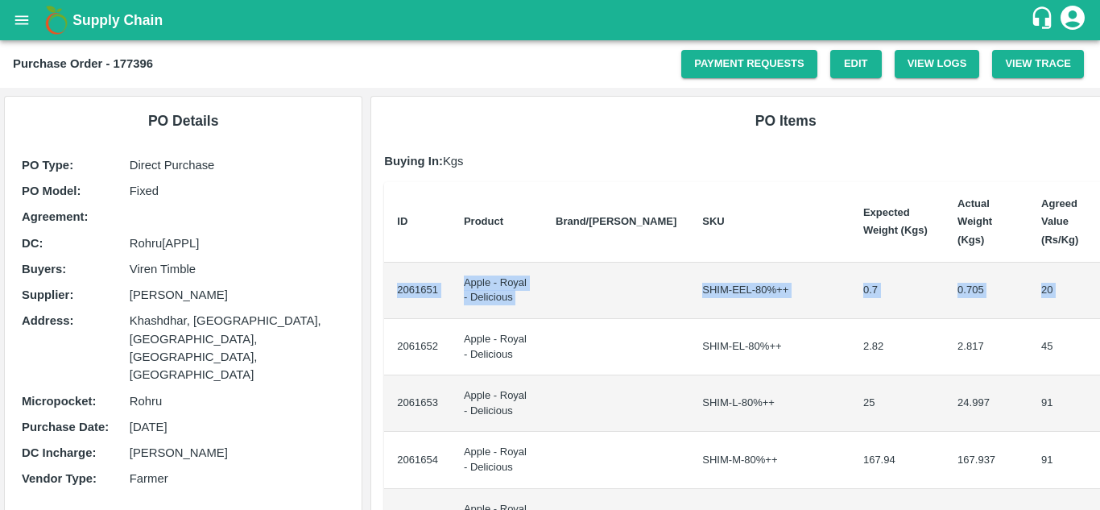
scroll to position [0, 33]
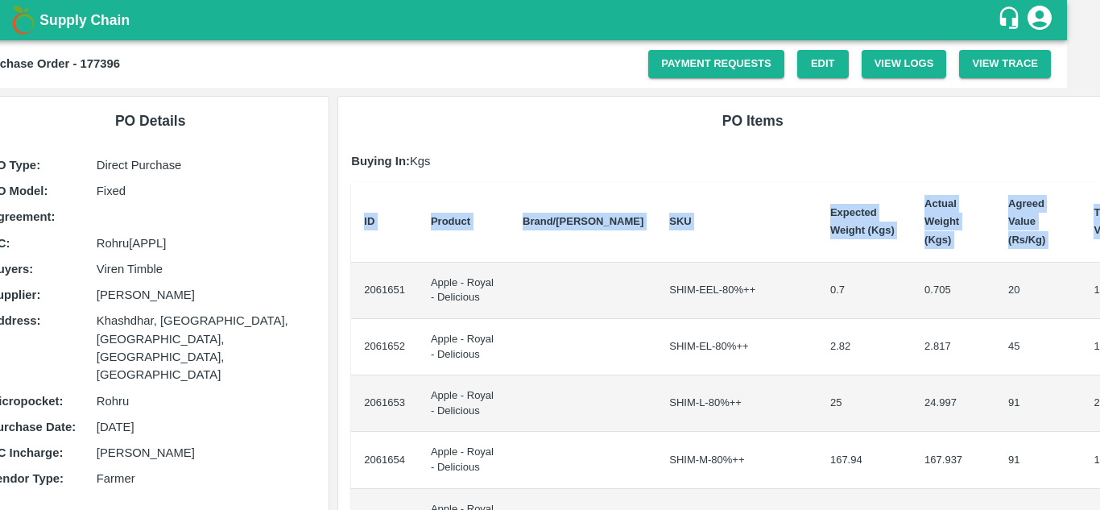
drag, startPoint x: 390, startPoint y: 273, endPoint x: 1099, endPoint y: 283, distance: 708.6
click at [1099, 283] on div "Supply Chain Purchase Order - 177396 Payment Requests Edit View Logs View Trace…" at bounding box center [550, 255] width 1100 height 510
copy thead "ID Product Brand/[PERSON_NAME] Expected Weight (Kgs) Actual Weight (Kgs) Agreed…"
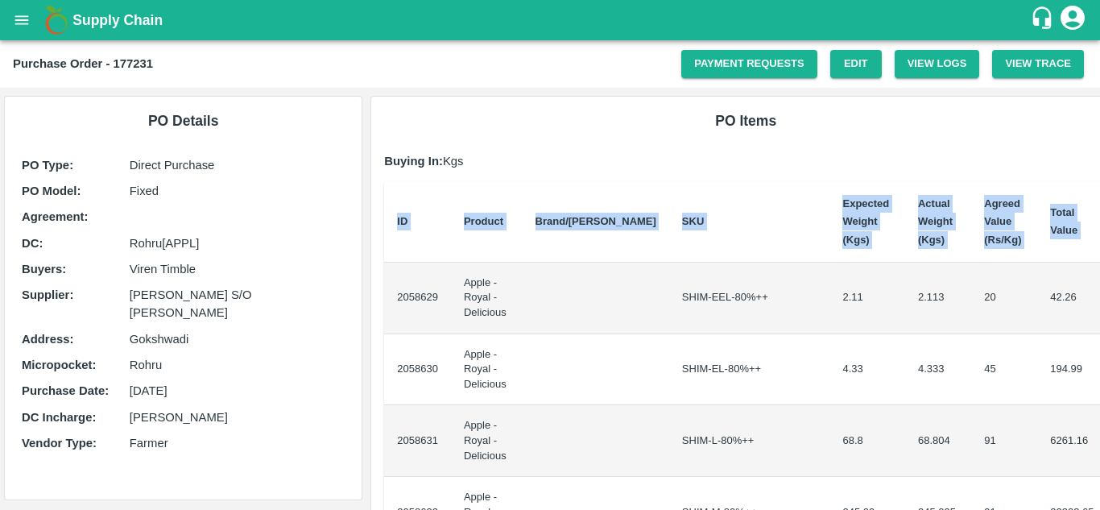
drag, startPoint x: 396, startPoint y: 287, endPoint x: 1099, endPoint y: 321, distance: 703.7
click at [1099, 321] on div "Supply Chain Purchase Order - 177231 Payment Requests Edit View Logs View Trace…" at bounding box center [550, 255] width 1100 height 510
copy thead "ID Product Brand/[PERSON_NAME] Expected Weight (Kgs) Actual Weight (Kgs) Agreed…"
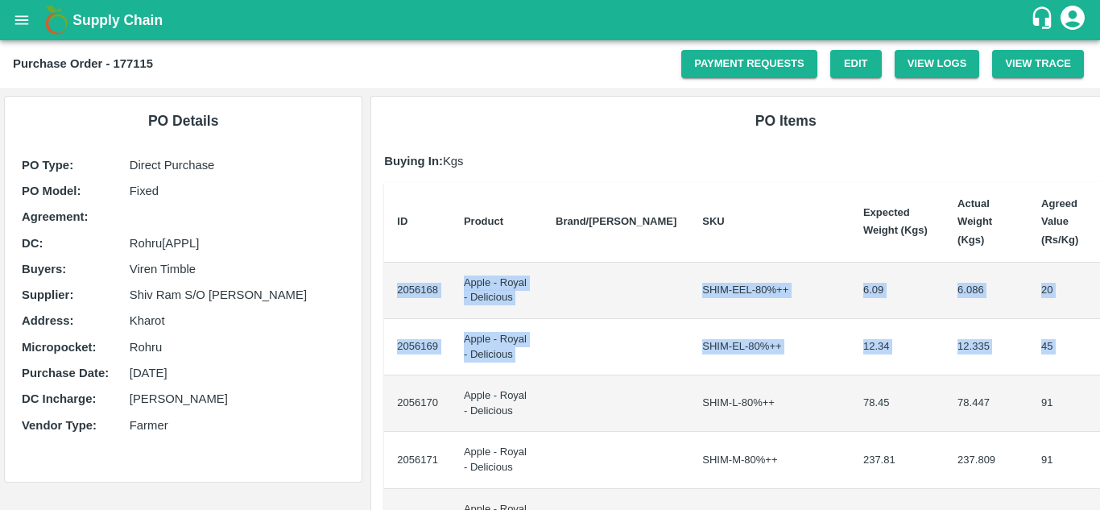
scroll to position [0, 34]
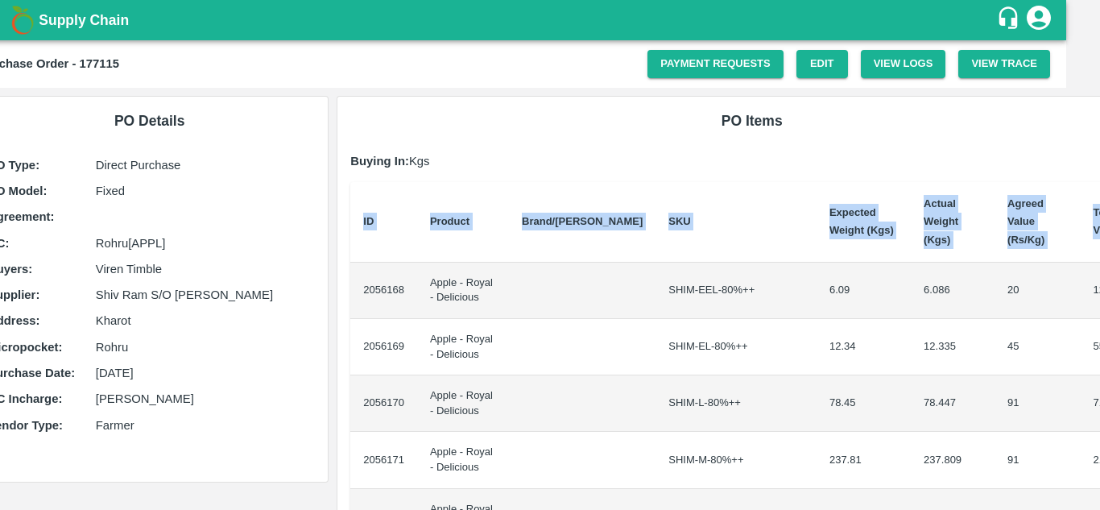
drag, startPoint x: 395, startPoint y: 287, endPoint x: 1099, endPoint y: 328, distance: 704.9
click at [1099, 328] on div "Supply Chain Purchase Order - 177115 Payment Requests Edit View Logs View Trace…" at bounding box center [550, 255] width 1100 height 510
copy thead "ID Product Brand/[PERSON_NAME] Expected Weight (Kgs) Actual Weight (Kgs) Agreed…"
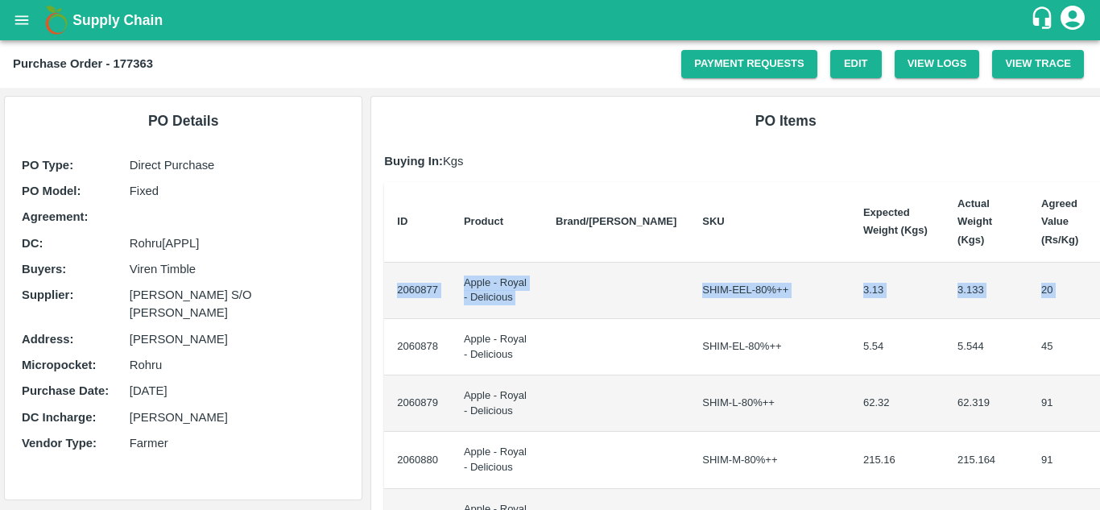
scroll to position [0, 34]
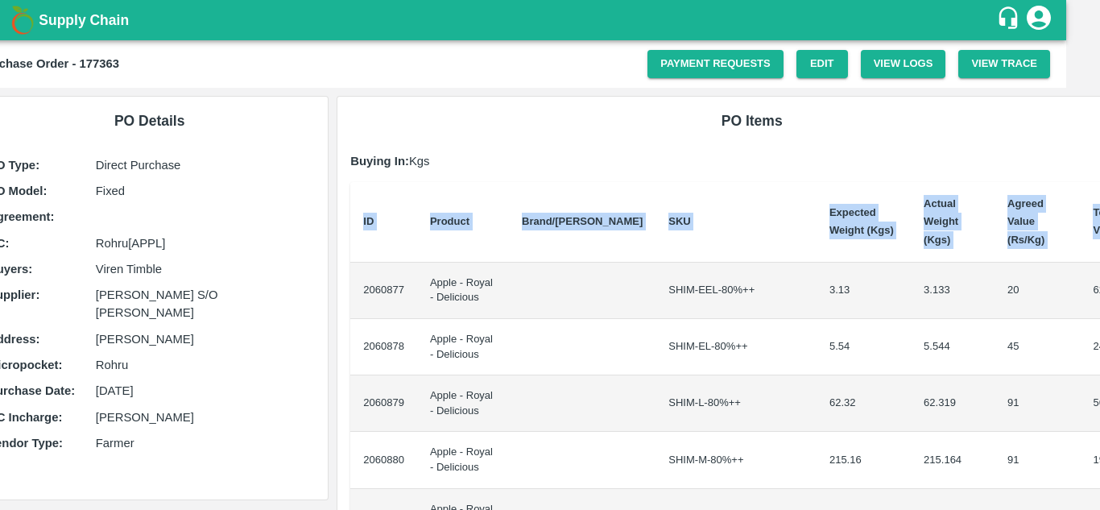
drag, startPoint x: 391, startPoint y: 271, endPoint x: 1099, endPoint y: 302, distance: 708.4
click at [1099, 302] on div "Supply Chain Purchase Order - 177363 Payment Requests Edit View Logs View Trace…" at bounding box center [550, 255] width 1100 height 510
copy thead "ID Product Brand/[PERSON_NAME] Expected Weight (Kgs) Actual Weight (Kgs) Agreed…"
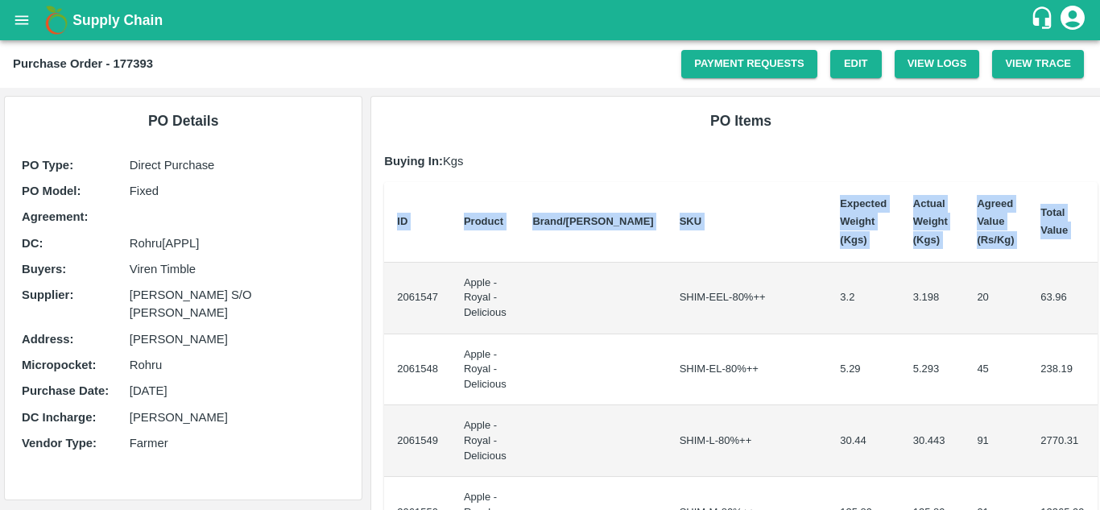
drag, startPoint x: 397, startPoint y: 287, endPoint x: 1099, endPoint y: 318, distance: 702.7
click at [1099, 318] on div "Supply Chain Purchase Order - 177393 Payment Requests Edit View Logs View Trace…" at bounding box center [550, 255] width 1100 height 510
copy thead "ID Product Brand/[PERSON_NAME] Expected Weight (Kgs) Actual Weight (Kgs) Agreed…"
